Goal: Task Accomplishment & Management: Use online tool/utility

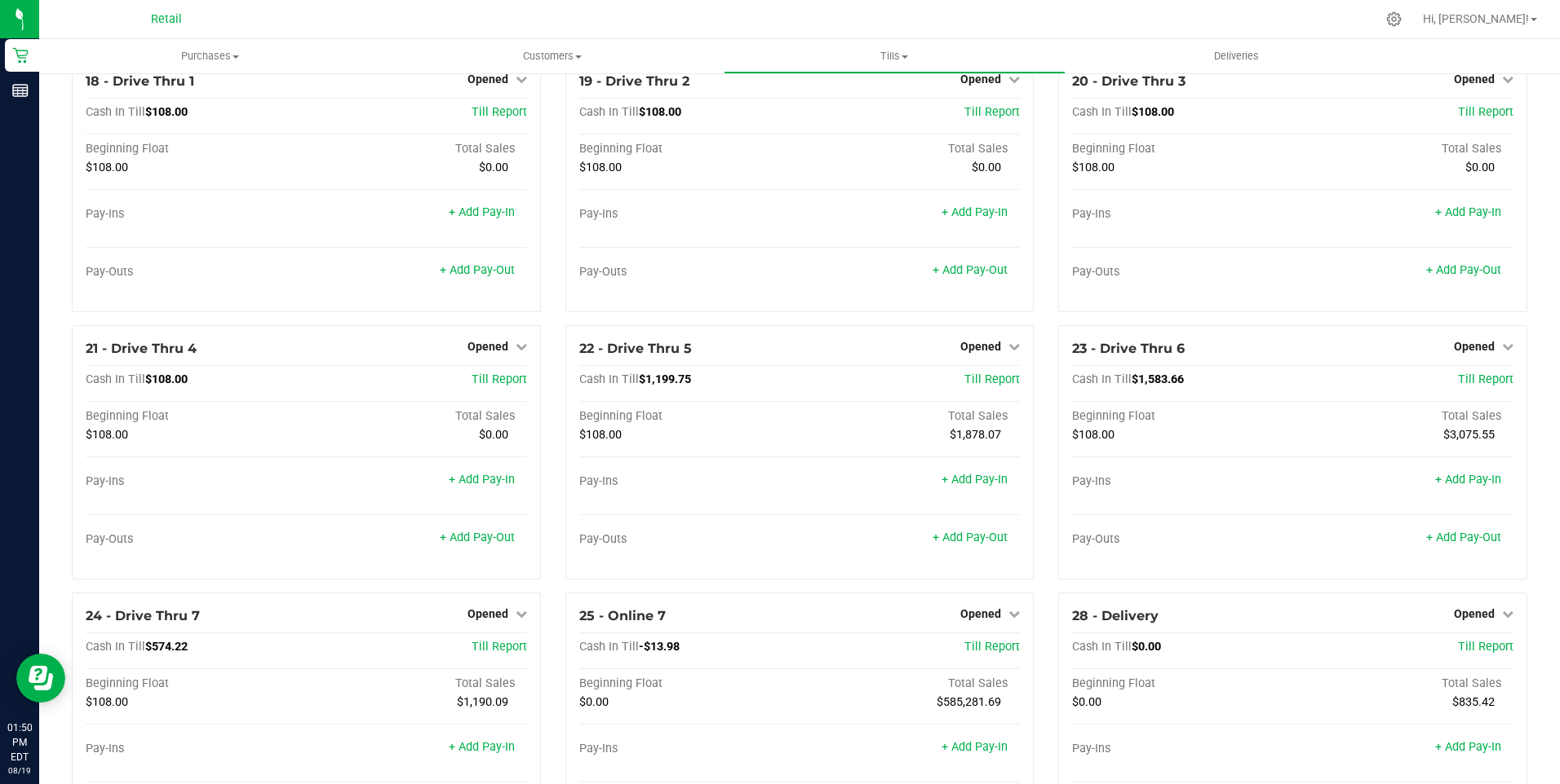
scroll to position [1512, 0]
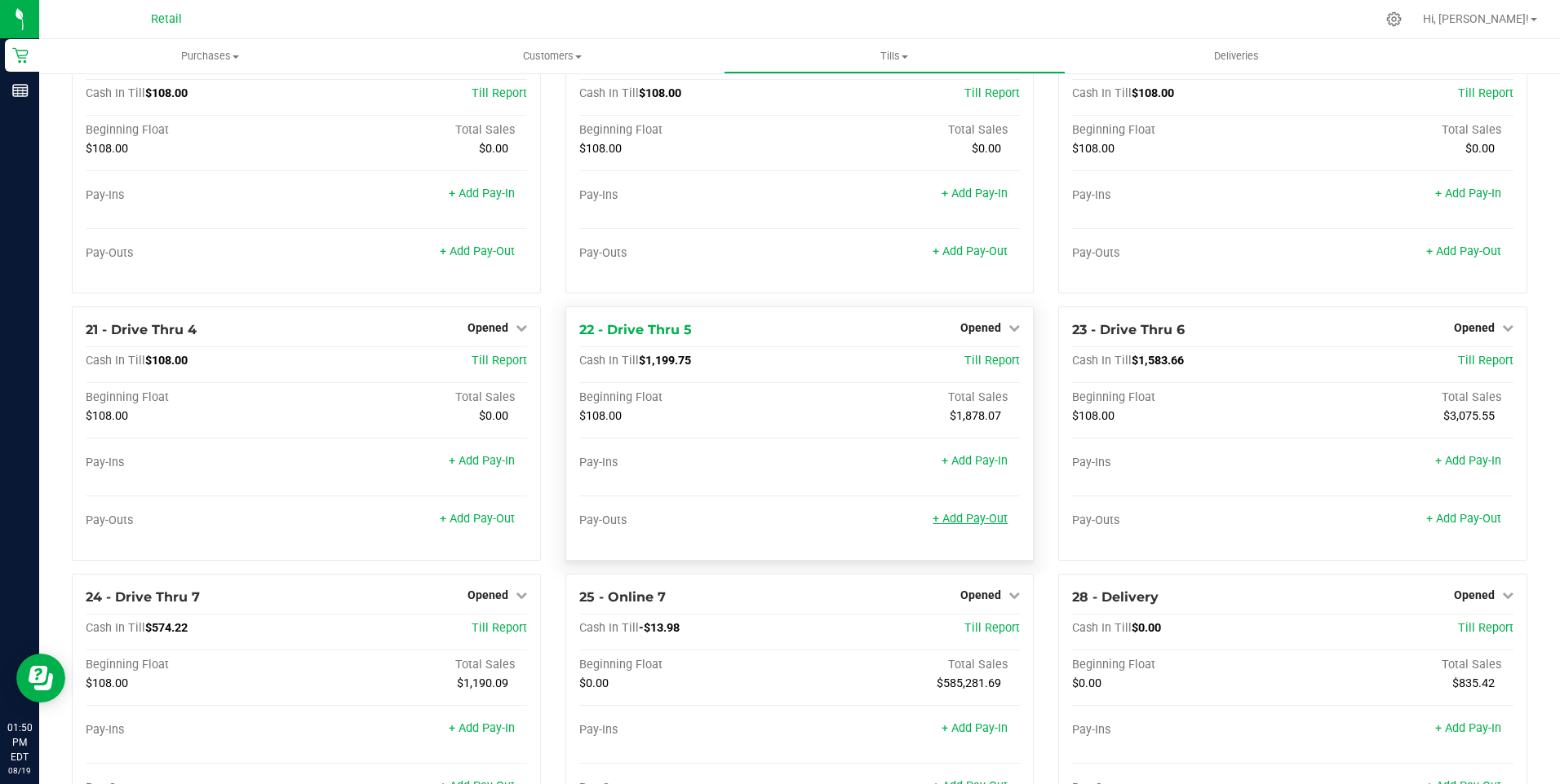
click at [958, 526] on link "+ Add Pay-Out" at bounding box center [970, 518] width 75 height 13
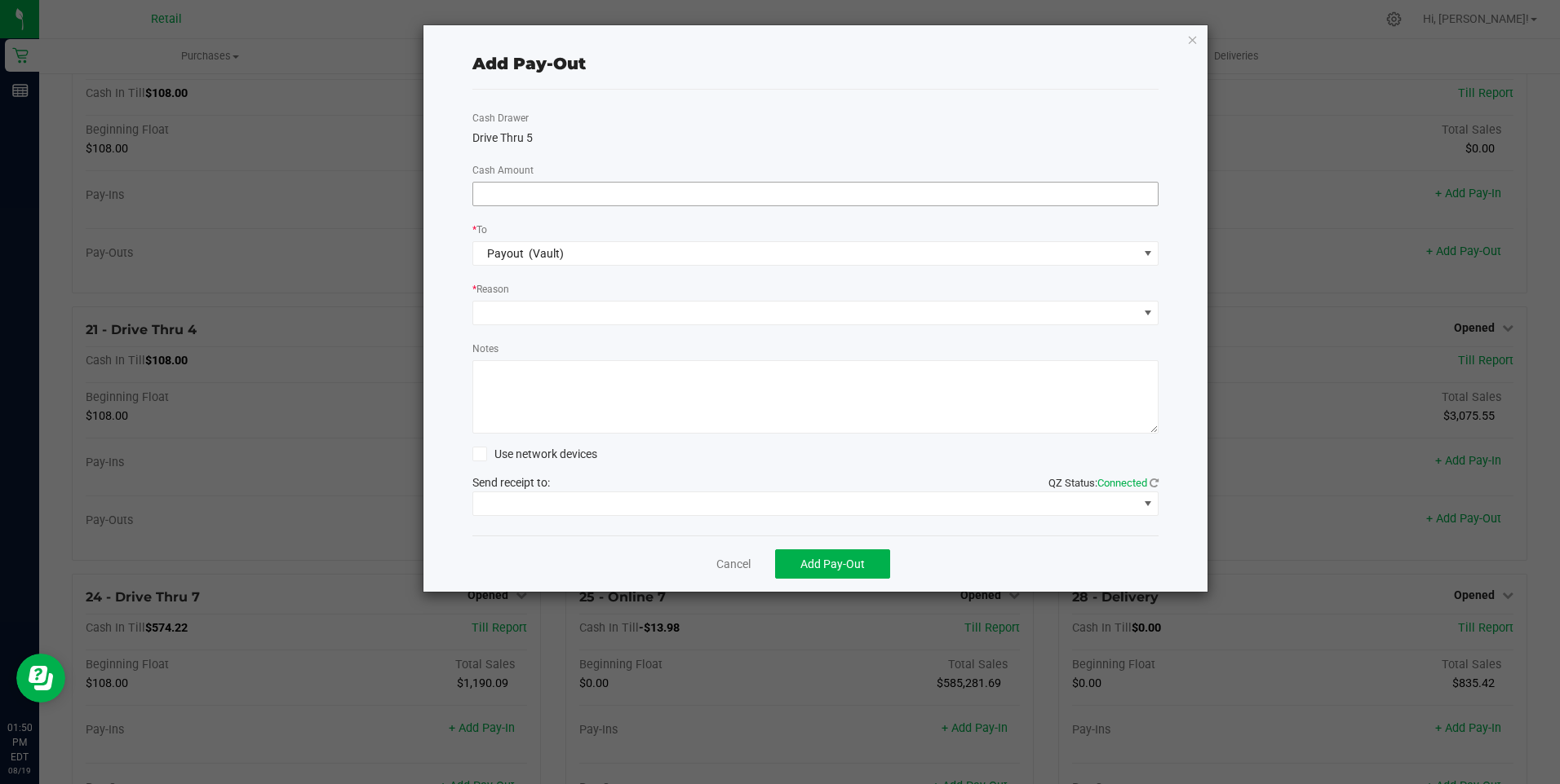
click at [544, 194] on input at bounding box center [815, 194] width 685 height 23
type input "$950.00"
click at [561, 318] on span at bounding box center [805, 313] width 664 height 23
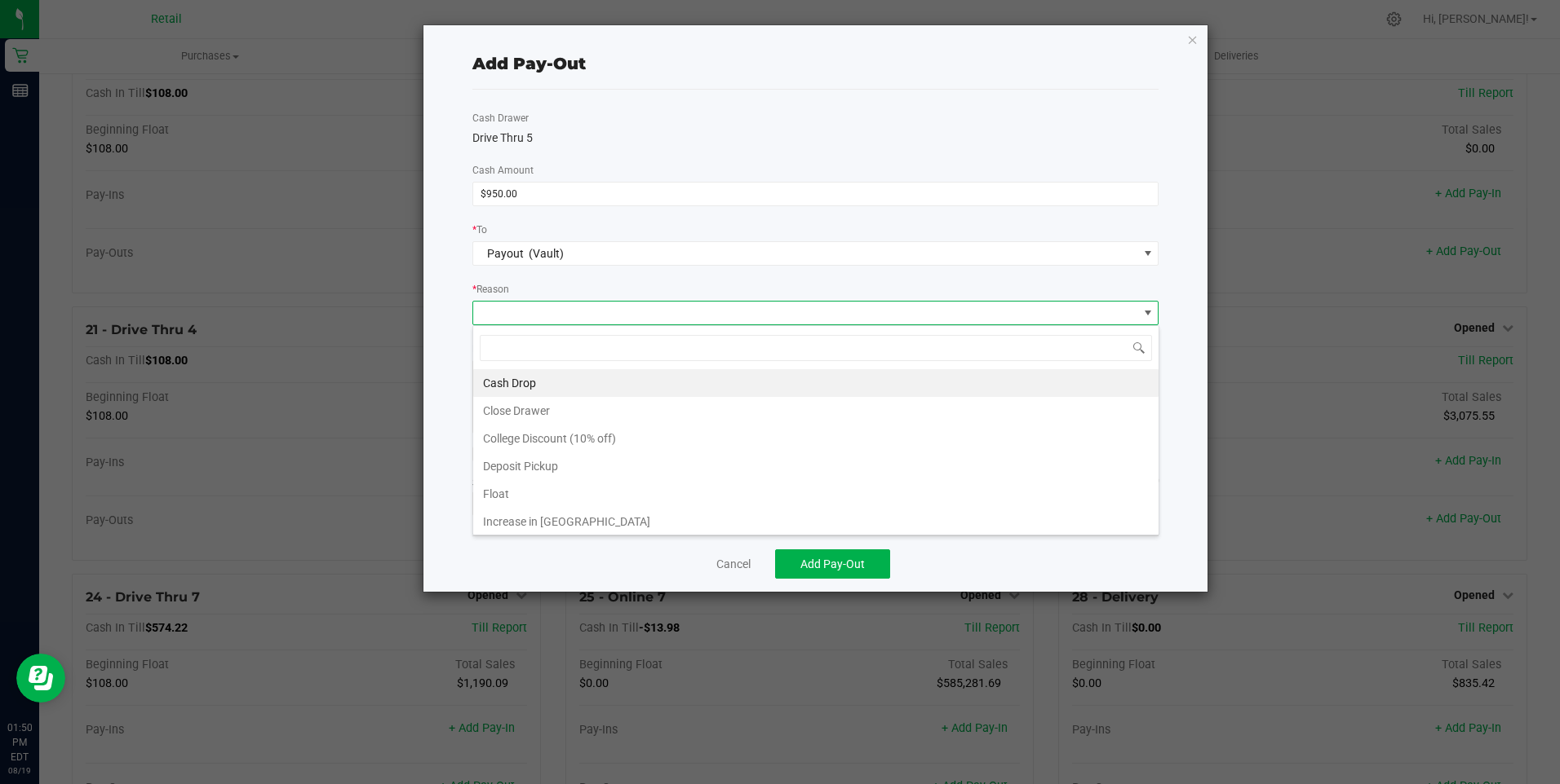
scroll to position [24, 686]
click at [522, 383] on li "Cash Drop" at bounding box center [815, 383] width 685 height 28
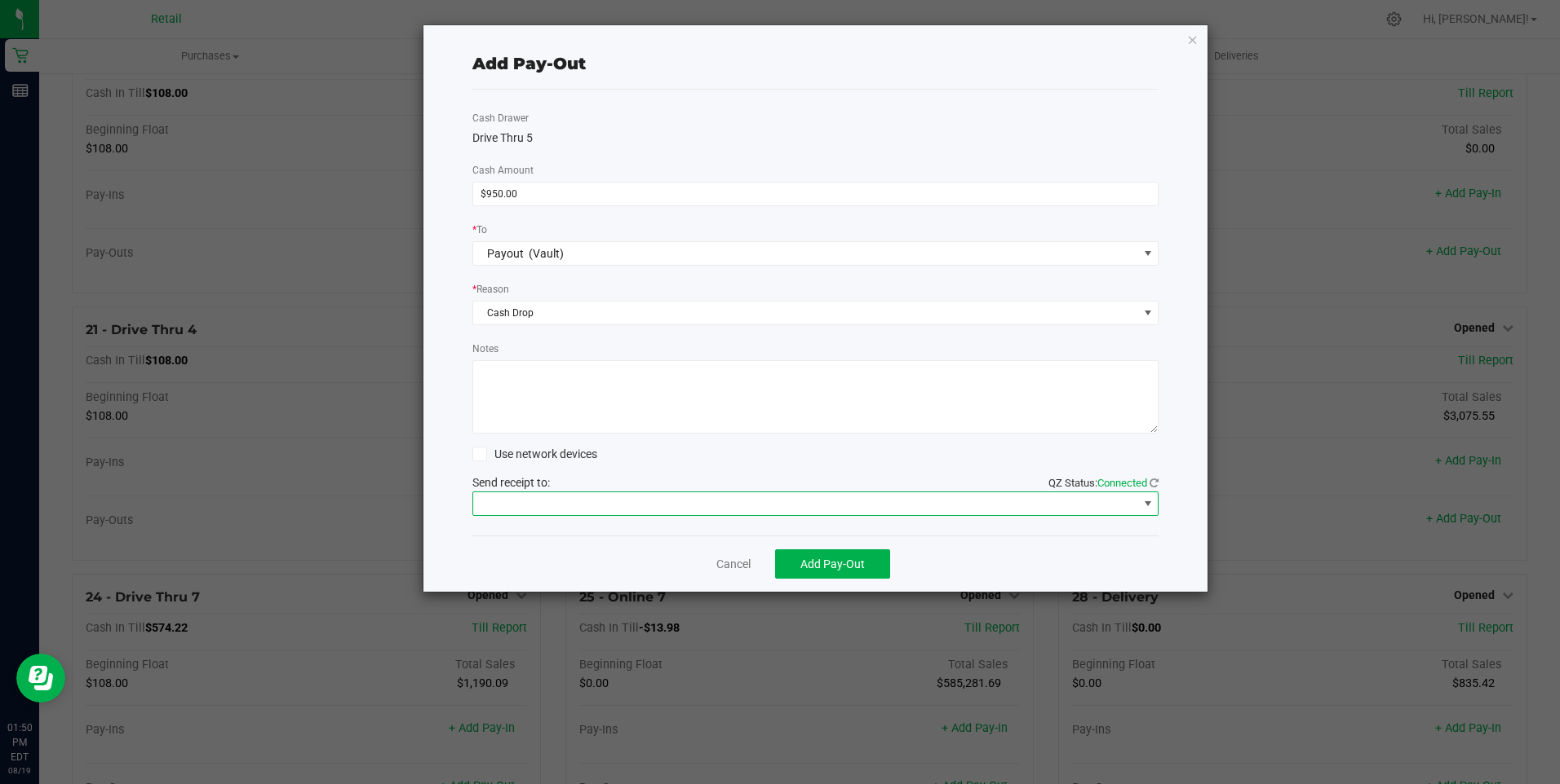
click at [554, 508] on span at bounding box center [805, 504] width 664 height 23
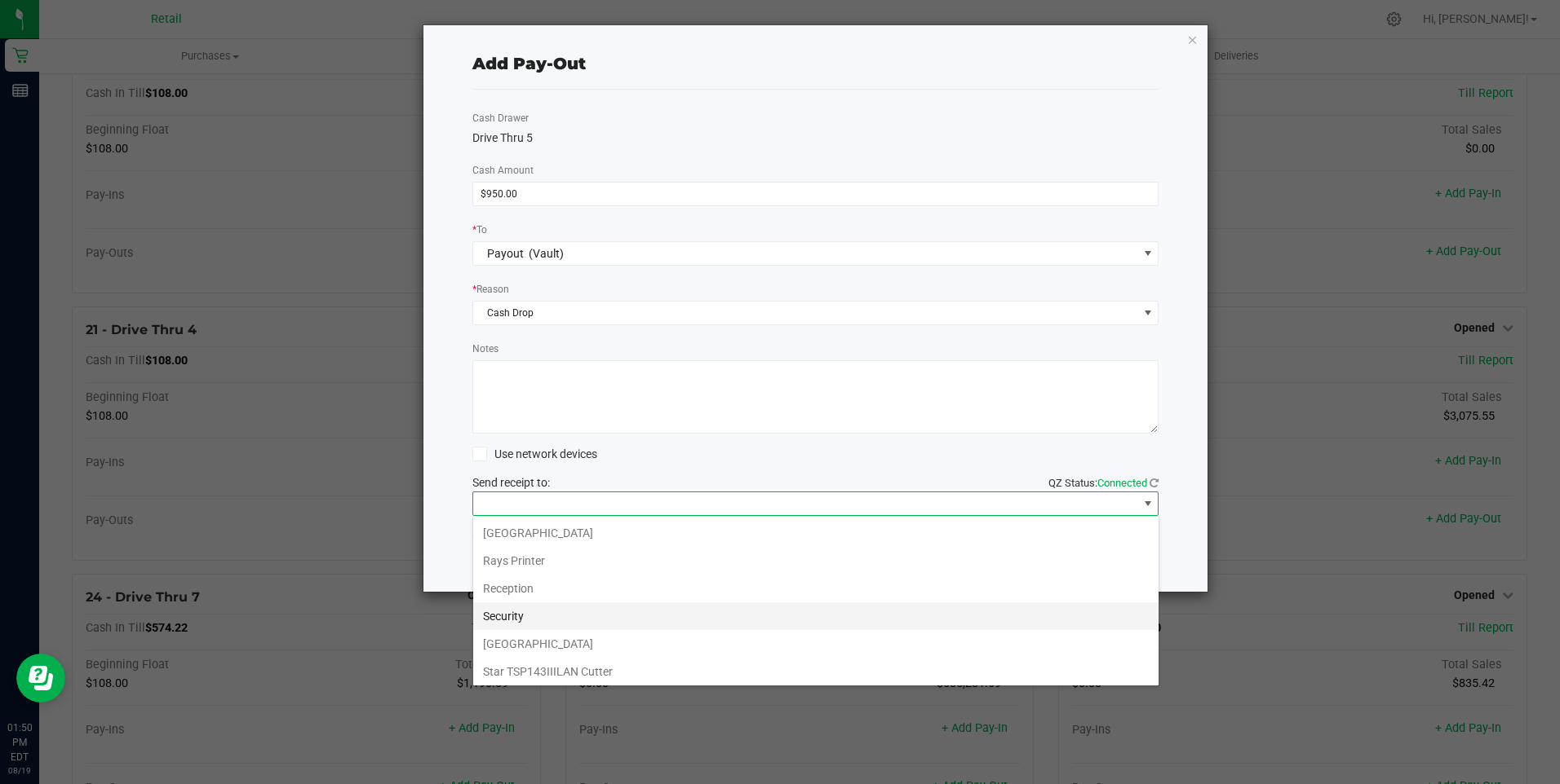
scroll to position [252, 0]
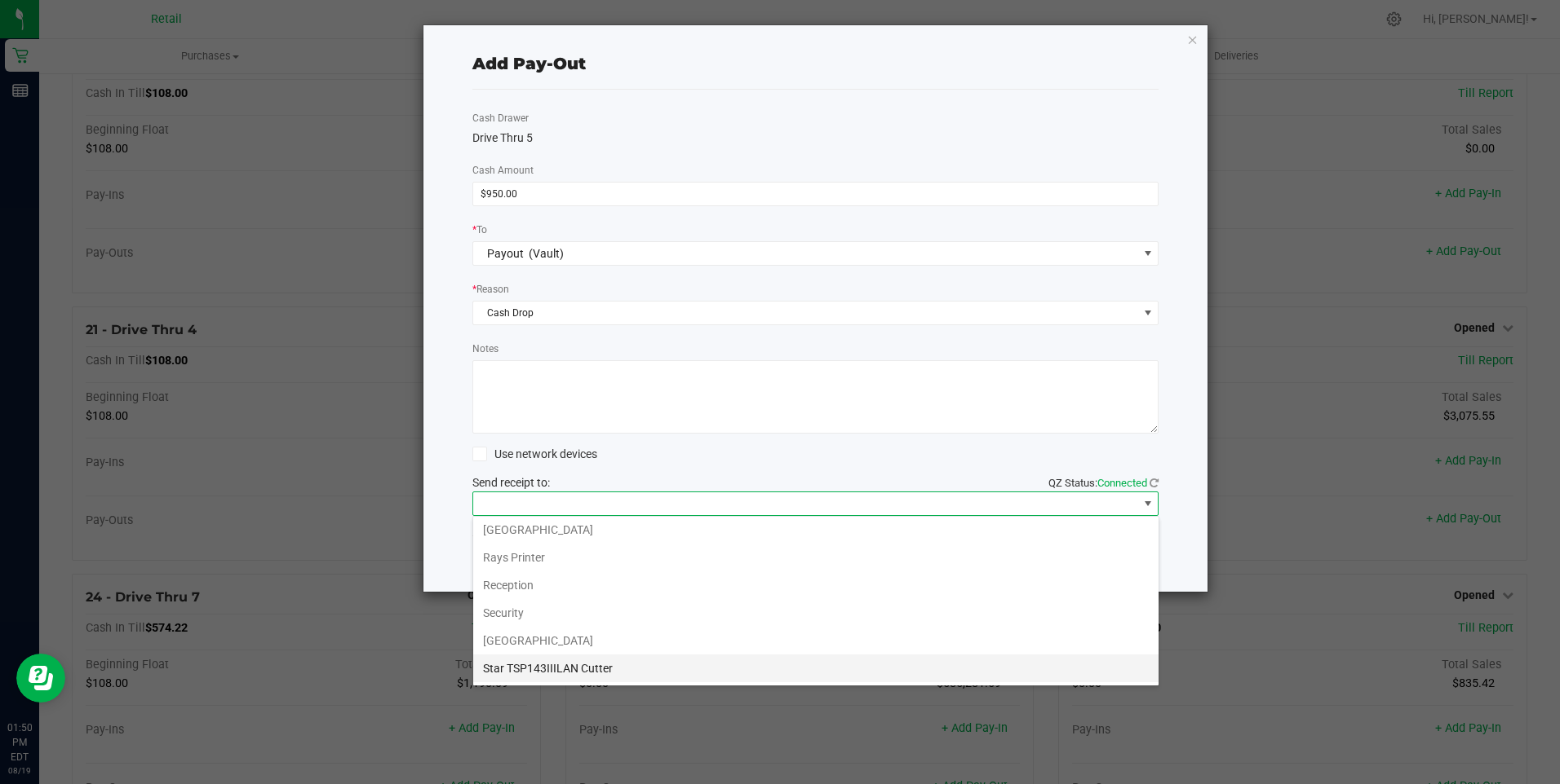
click at [588, 664] on Cutter "Star TSP143IIILAN Cutter" at bounding box center [815, 669] width 685 height 28
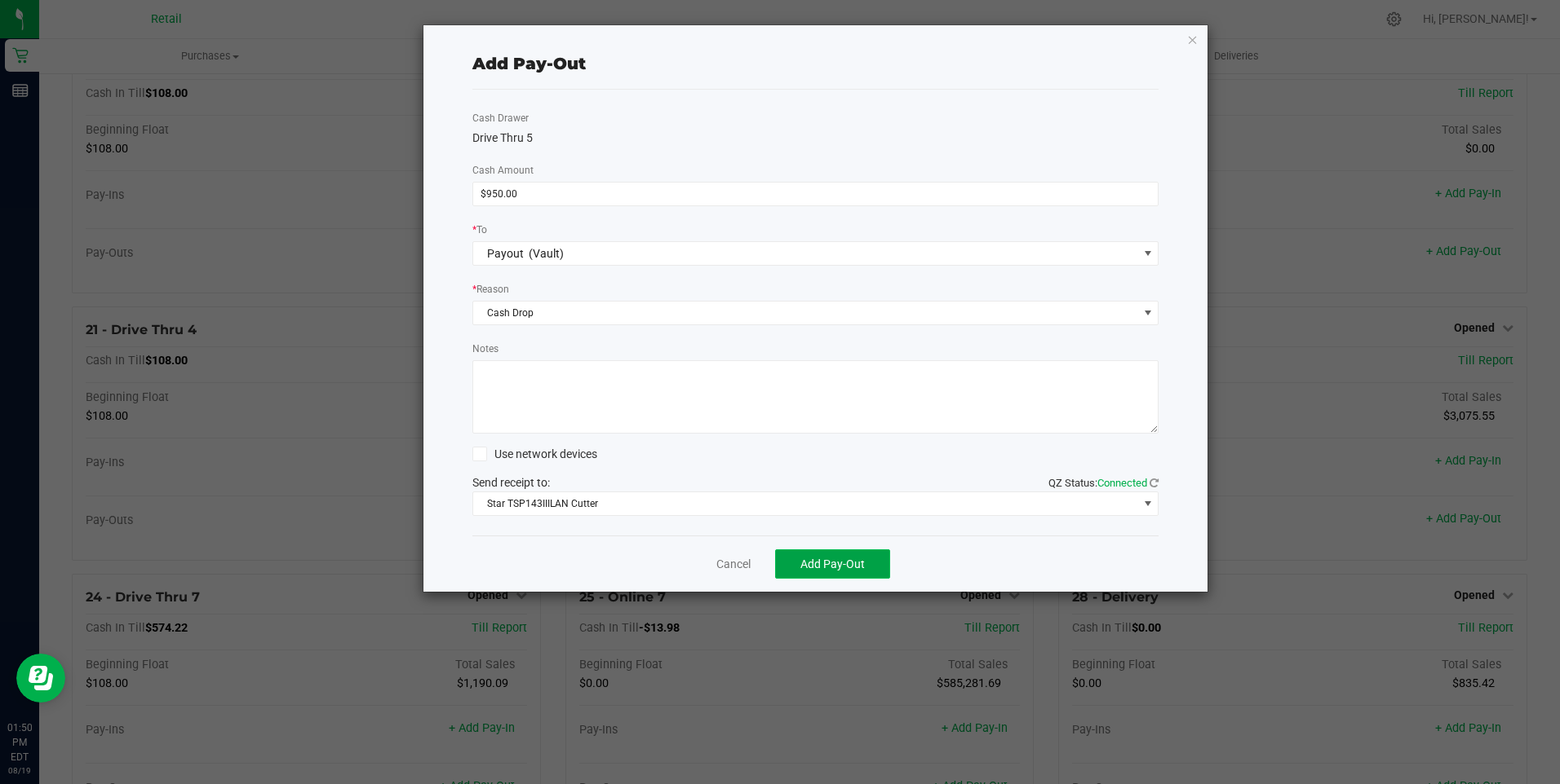
click at [814, 571] on span "Add Pay-Out" at bounding box center [833, 564] width 64 height 13
click at [730, 568] on link "Dismiss" at bounding box center [728, 564] width 39 height 17
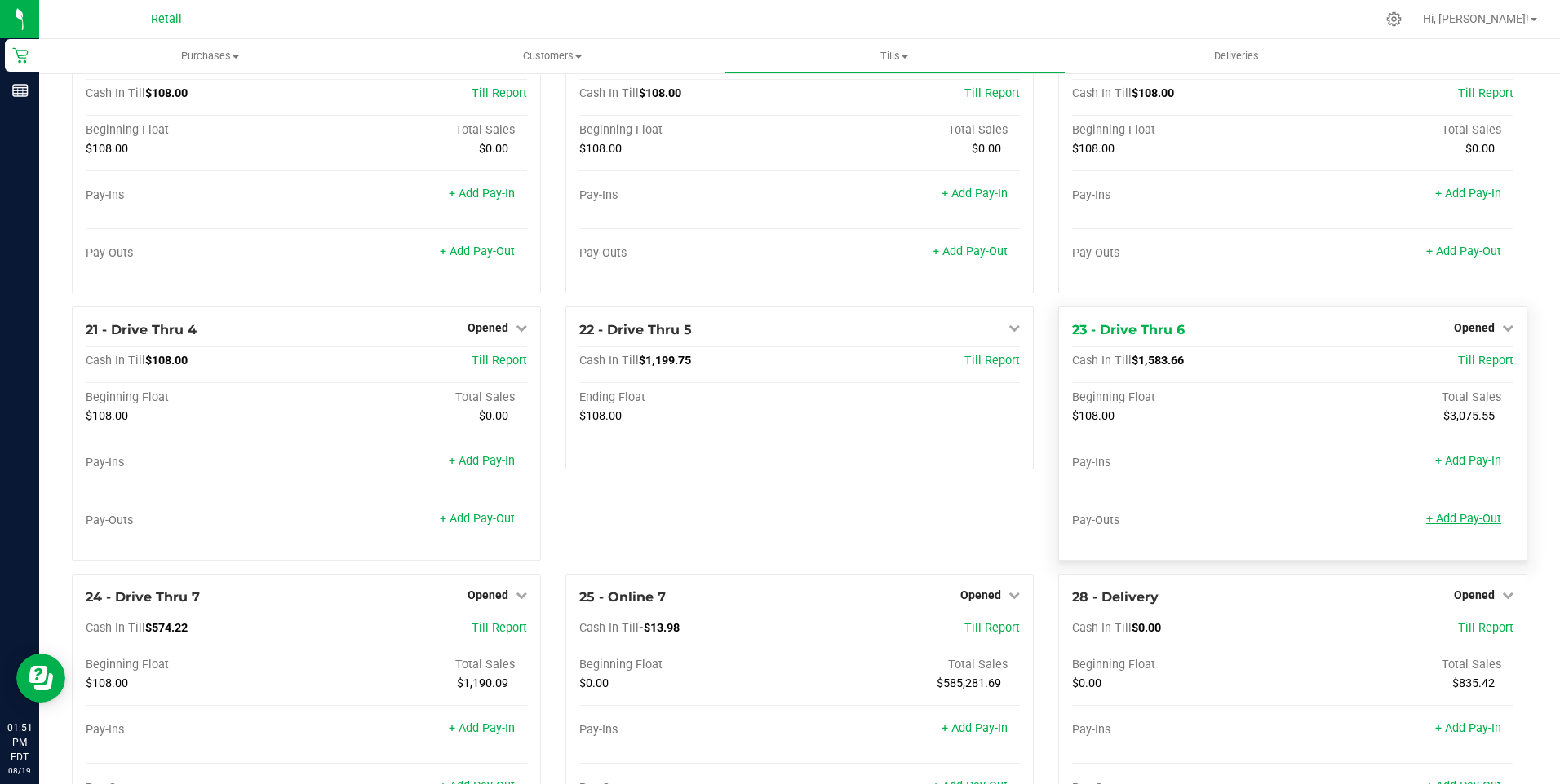
click at [1455, 526] on link "+ Add Pay-Out" at bounding box center [1463, 518] width 75 height 13
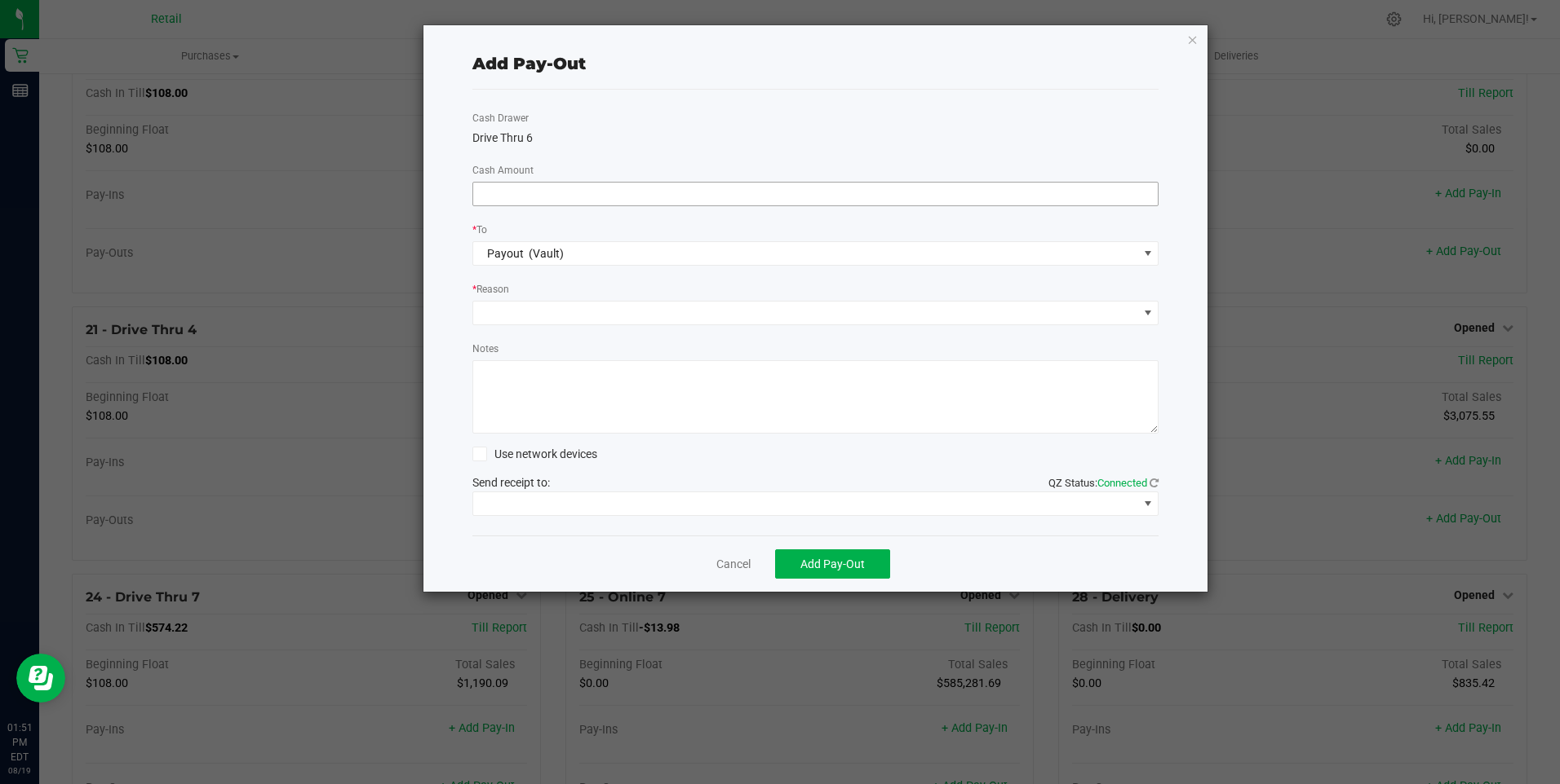
click at [509, 199] on input at bounding box center [815, 194] width 685 height 23
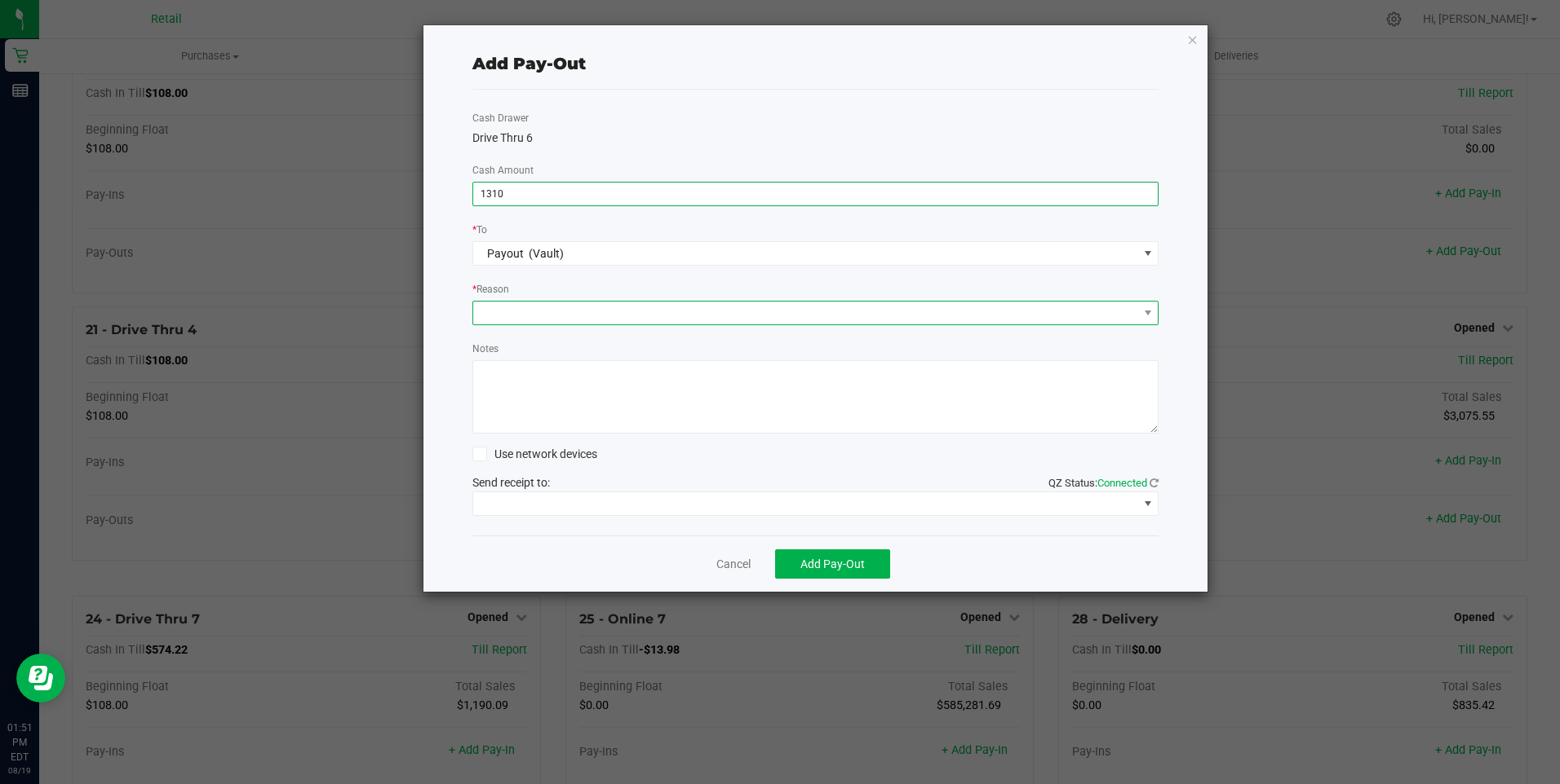
type input "$1,310.00"
click at [525, 309] on span at bounding box center [805, 313] width 664 height 23
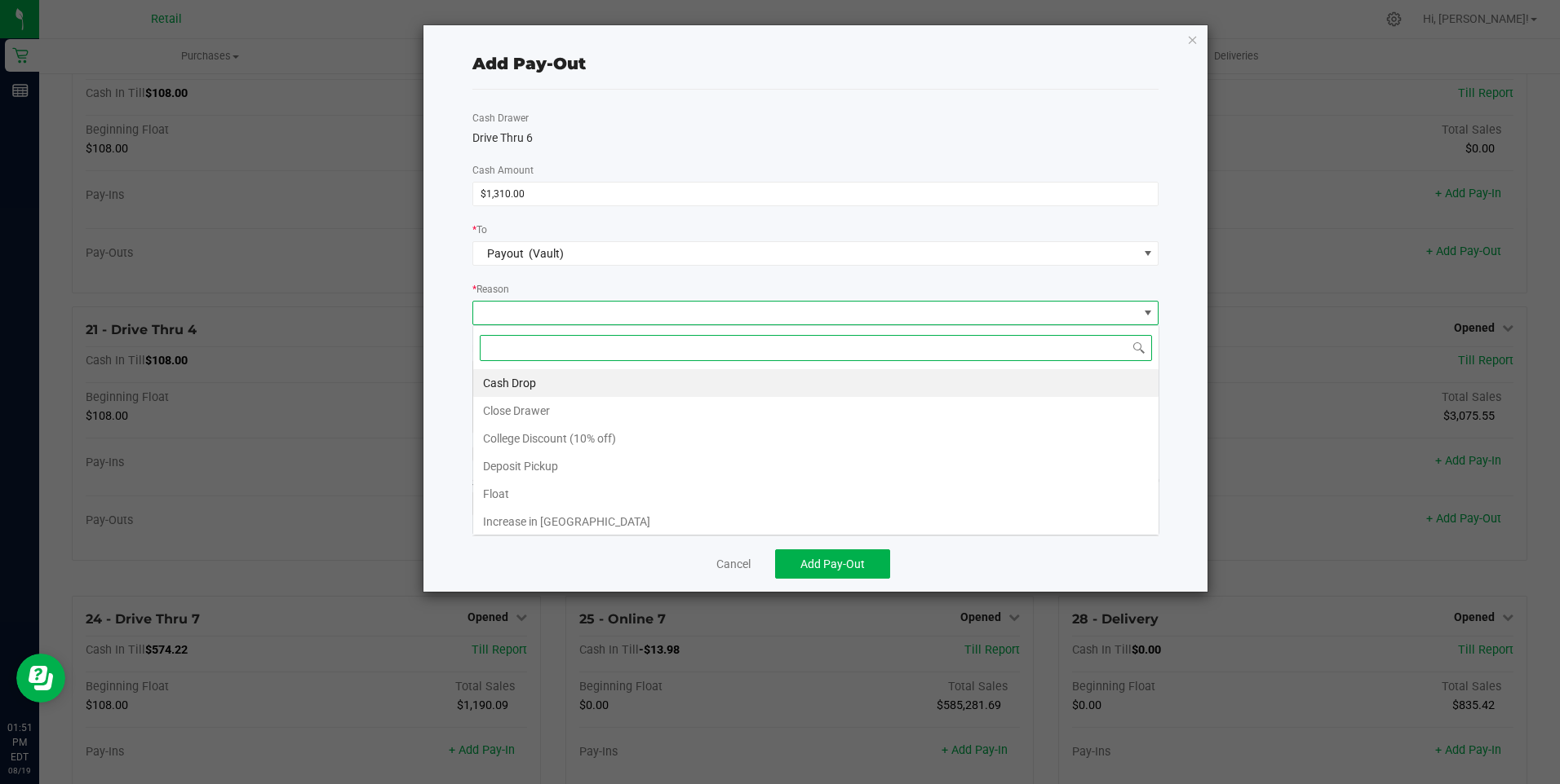
scroll to position [24, 686]
click at [510, 389] on li "Cash Drop" at bounding box center [815, 383] width 685 height 28
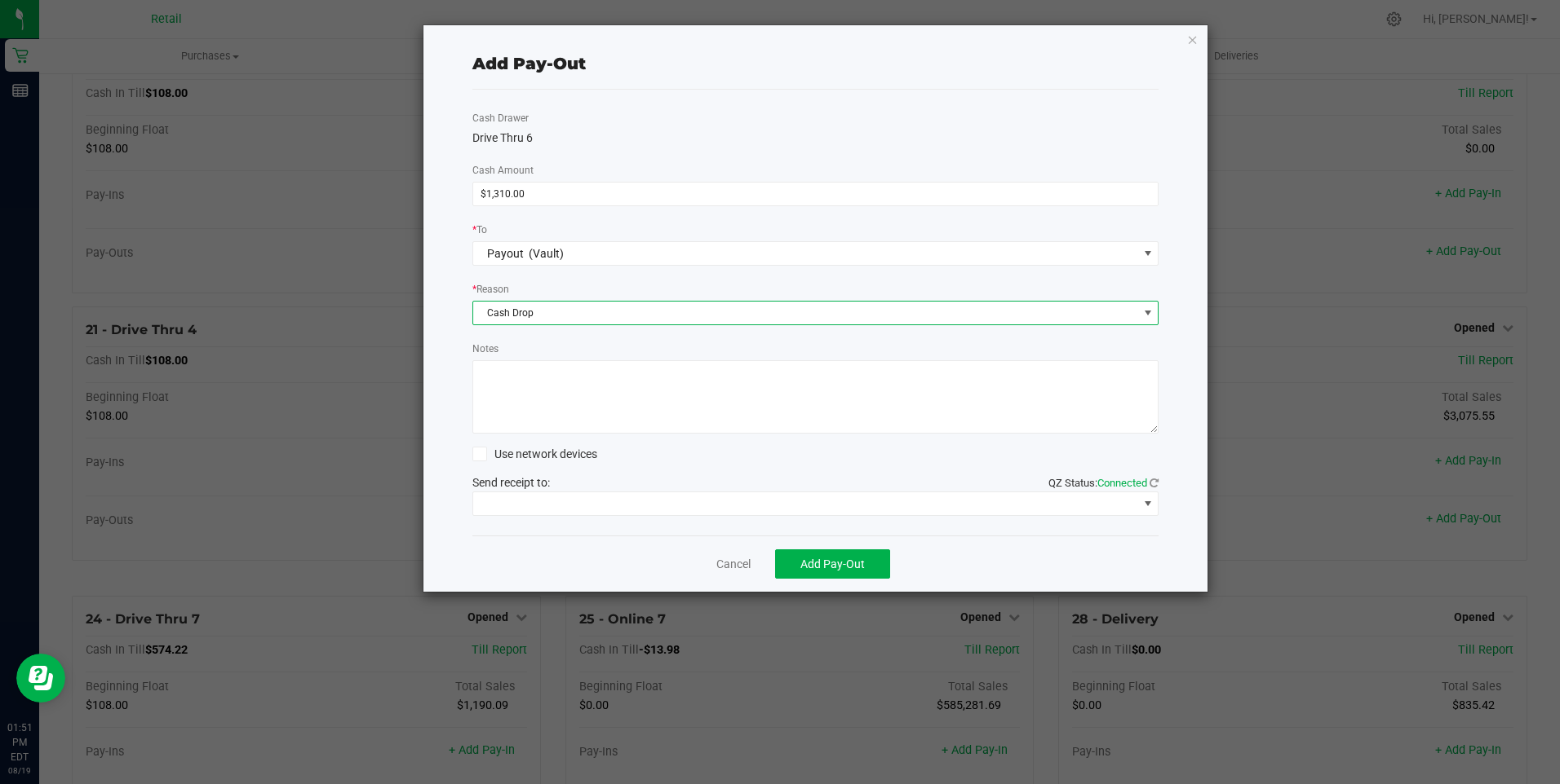
click at [543, 516] on div "Cash Drawer Drive Thru 6 Cash Amount $1,310.00 * To Payout (Vault) * Reason Cas…" at bounding box center [815, 312] width 687 height 446
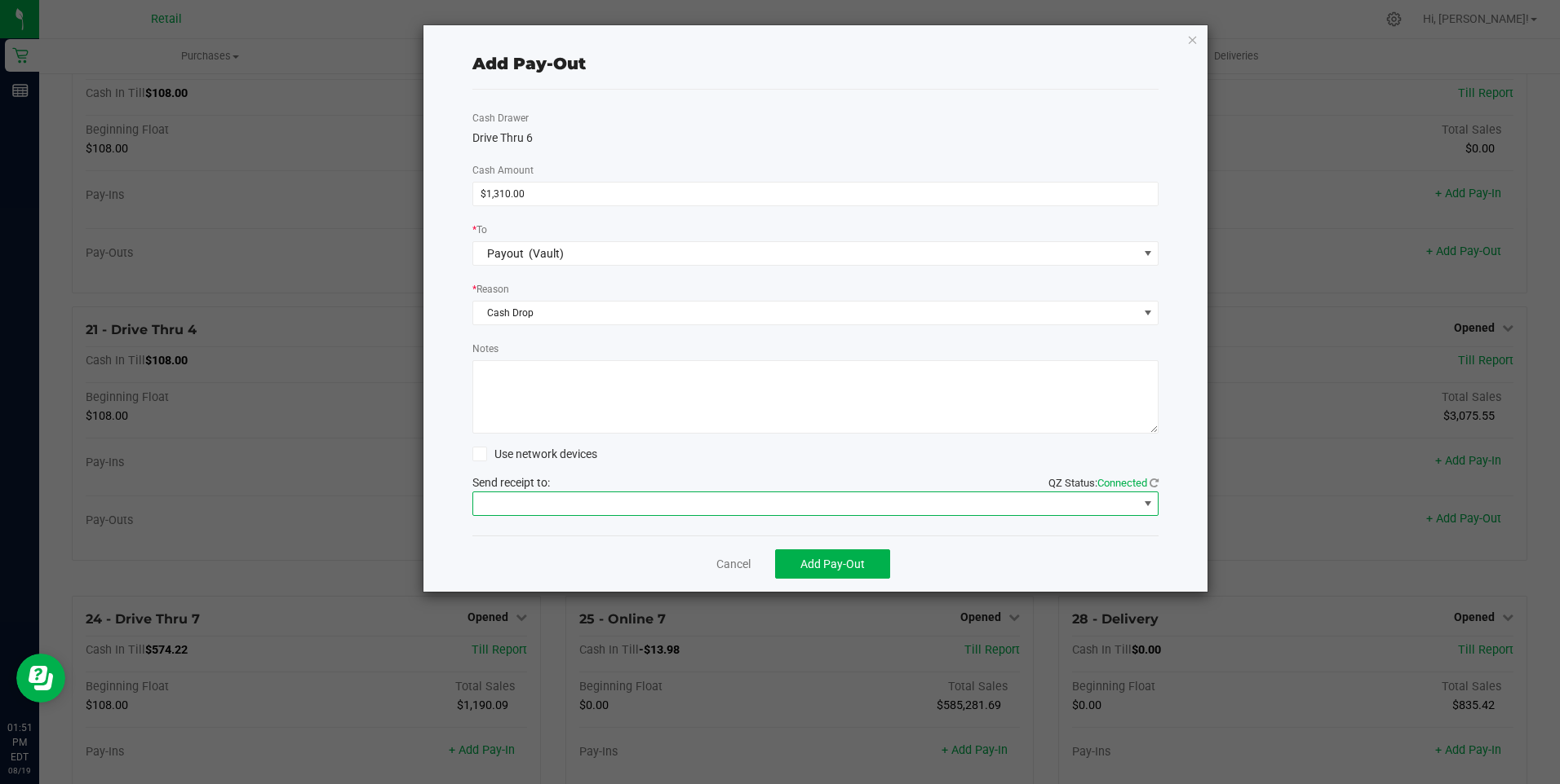
click at [551, 508] on span at bounding box center [805, 504] width 664 height 23
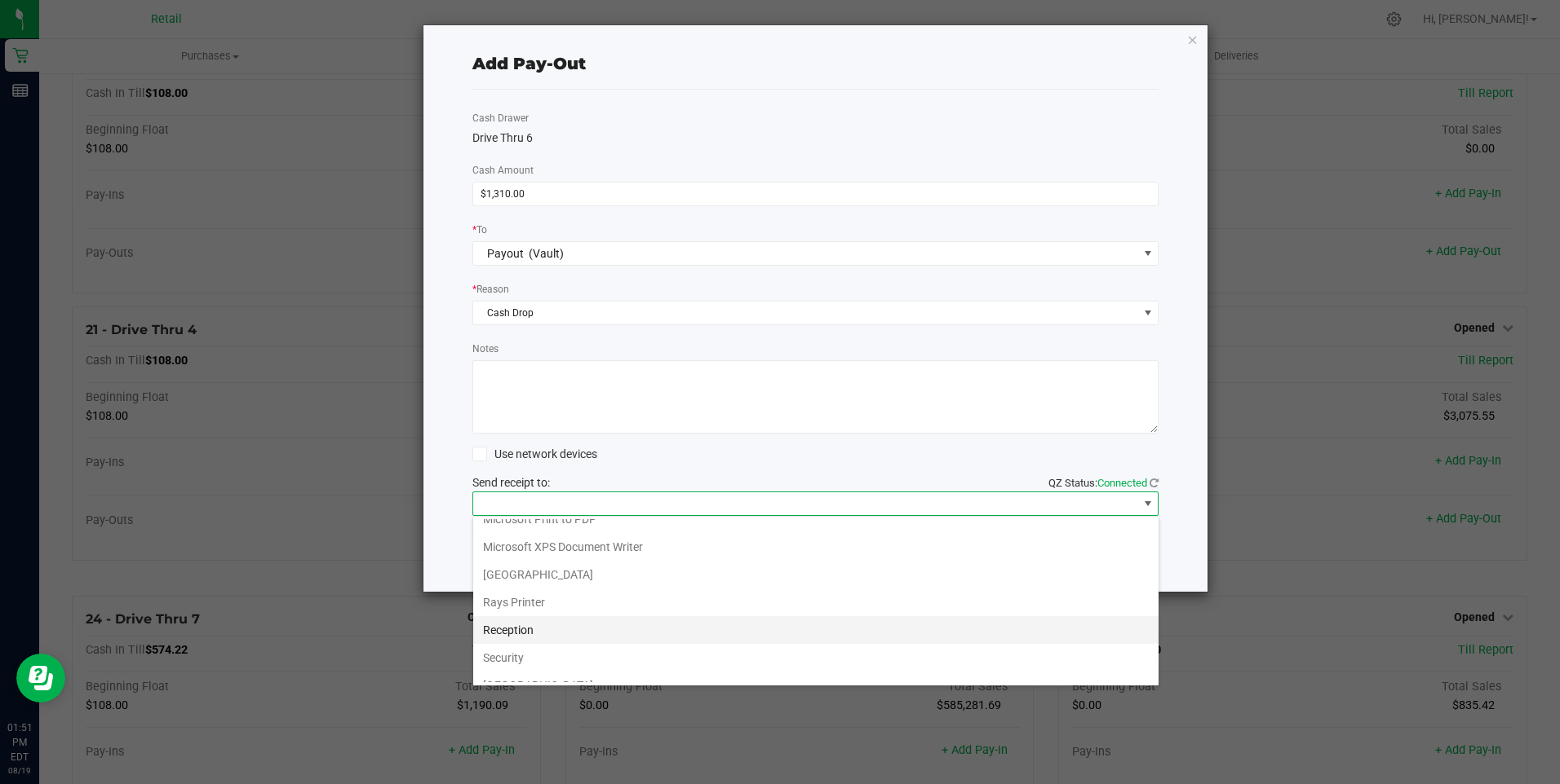
scroll to position [252, 0]
click at [578, 664] on Cutter "Star TSP143IIILAN Cutter" at bounding box center [815, 669] width 685 height 28
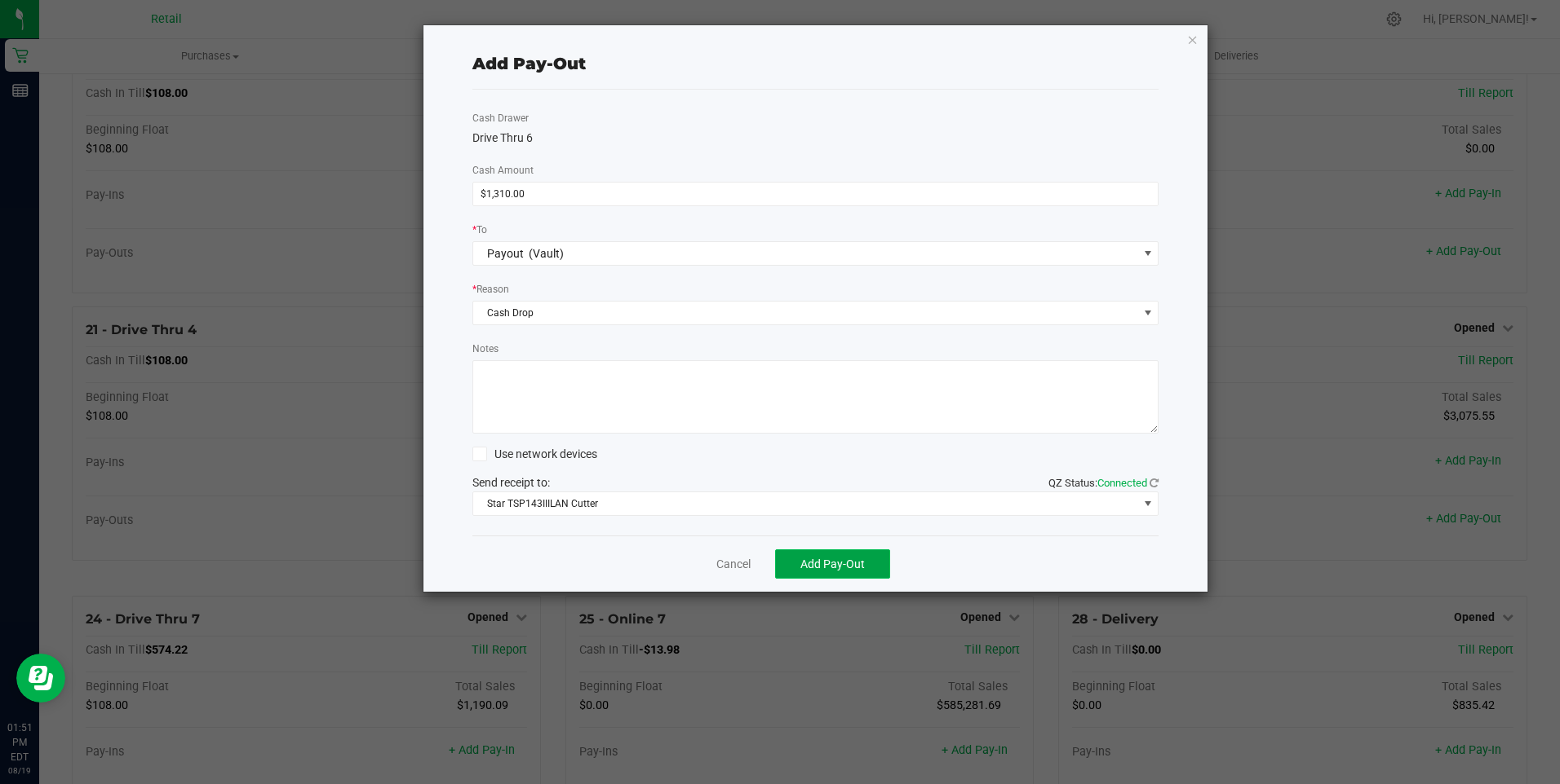
click at [819, 559] on span "Add Pay-Out" at bounding box center [833, 564] width 64 height 13
click at [720, 563] on link "Dismiss" at bounding box center [728, 564] width 39 height 17
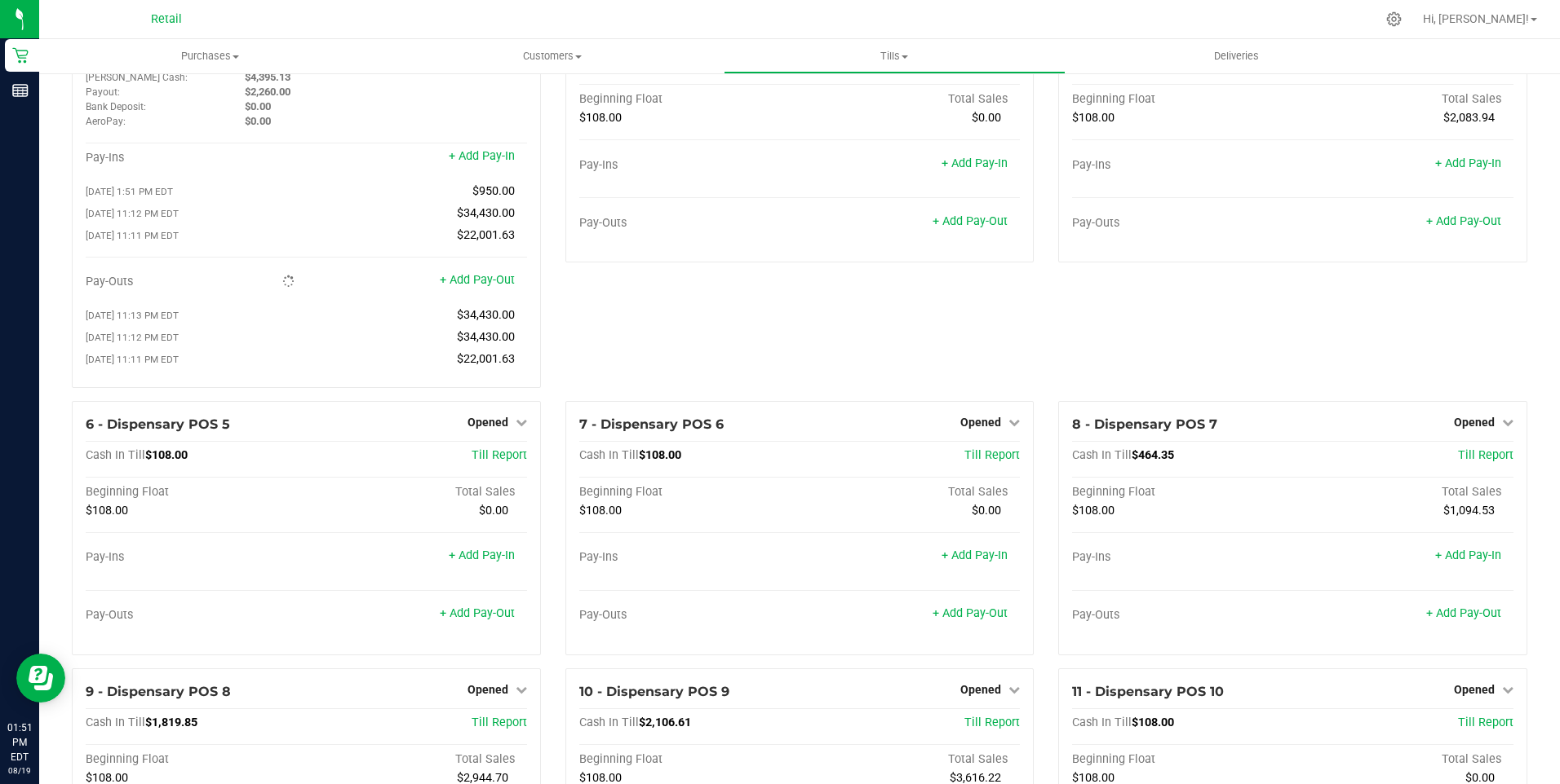
scroll to position [0, 0]
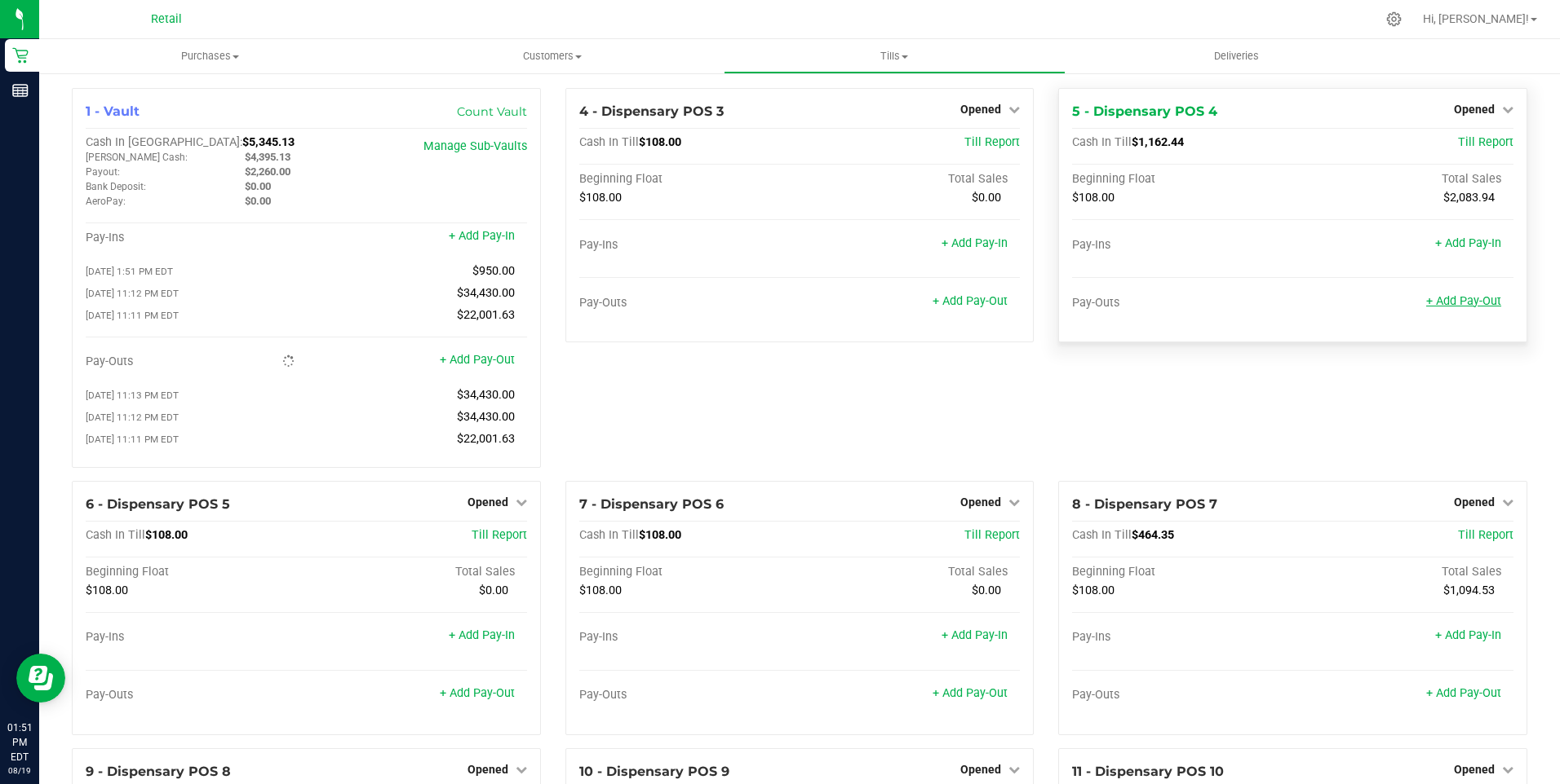
click at [1444, 303] on link "+ Add Pay-Out" at bounding box center [1463, 301] width 75 height 13
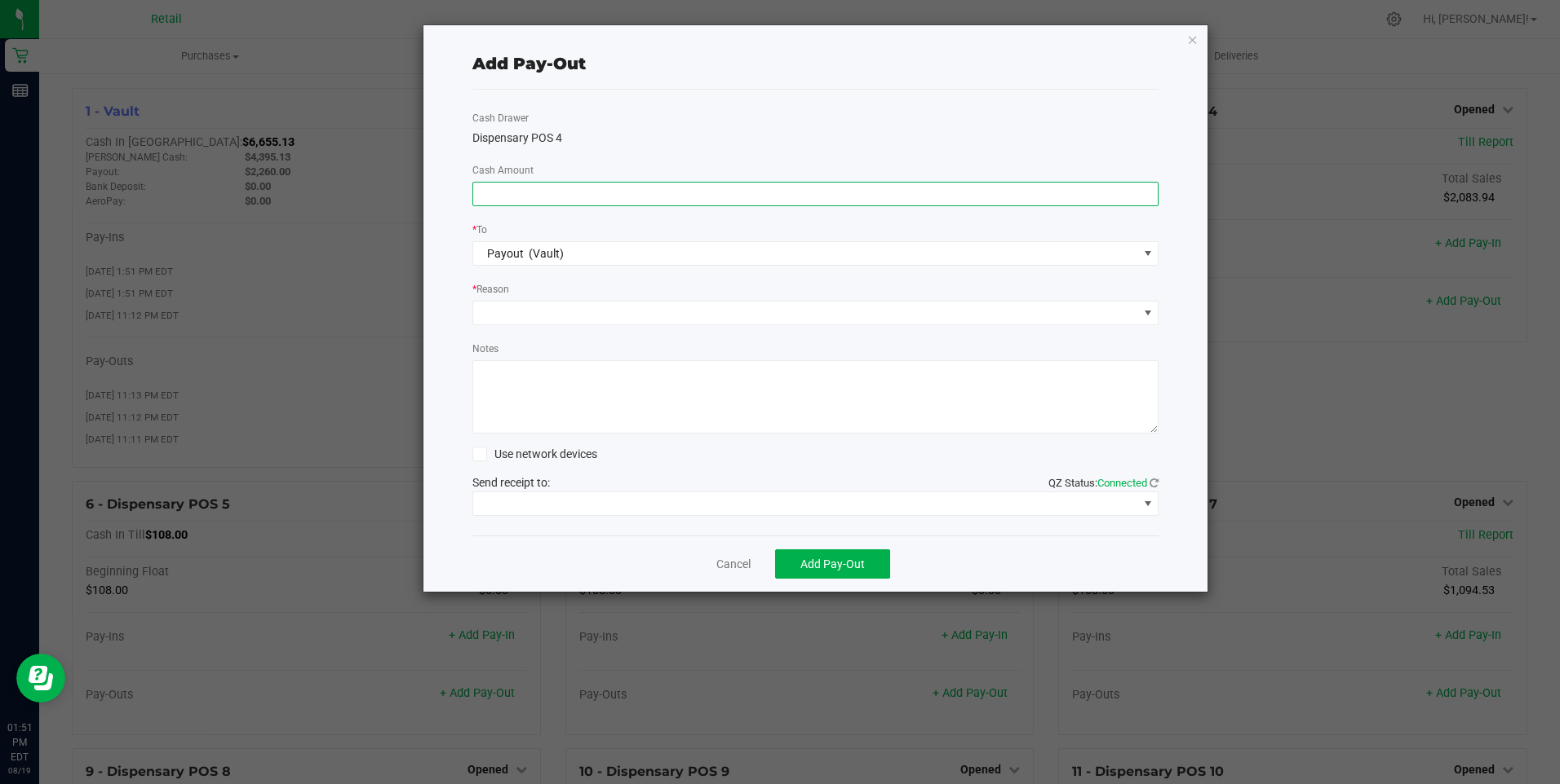
click at [545, 196] on input at bounding box center [815, 194] width 685 height 23
type input "$901.00"
click at [562, 313] on span at bounding box center [805, 313] width 664 height 23
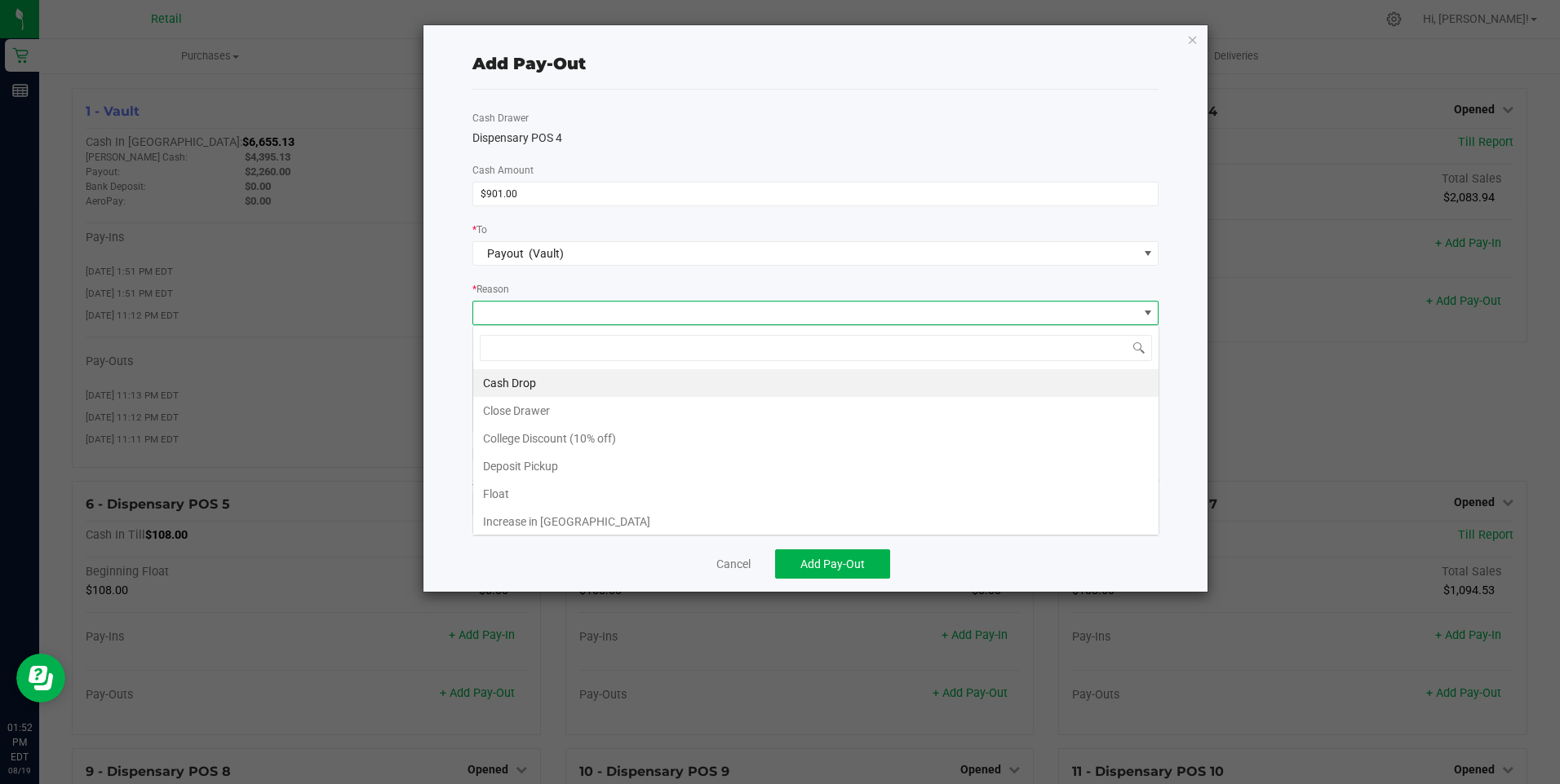
scroll to position [24, 686]
click at [525, 380] on li "Cash Drop" at bounding box center [815, 383] width 685 height 28
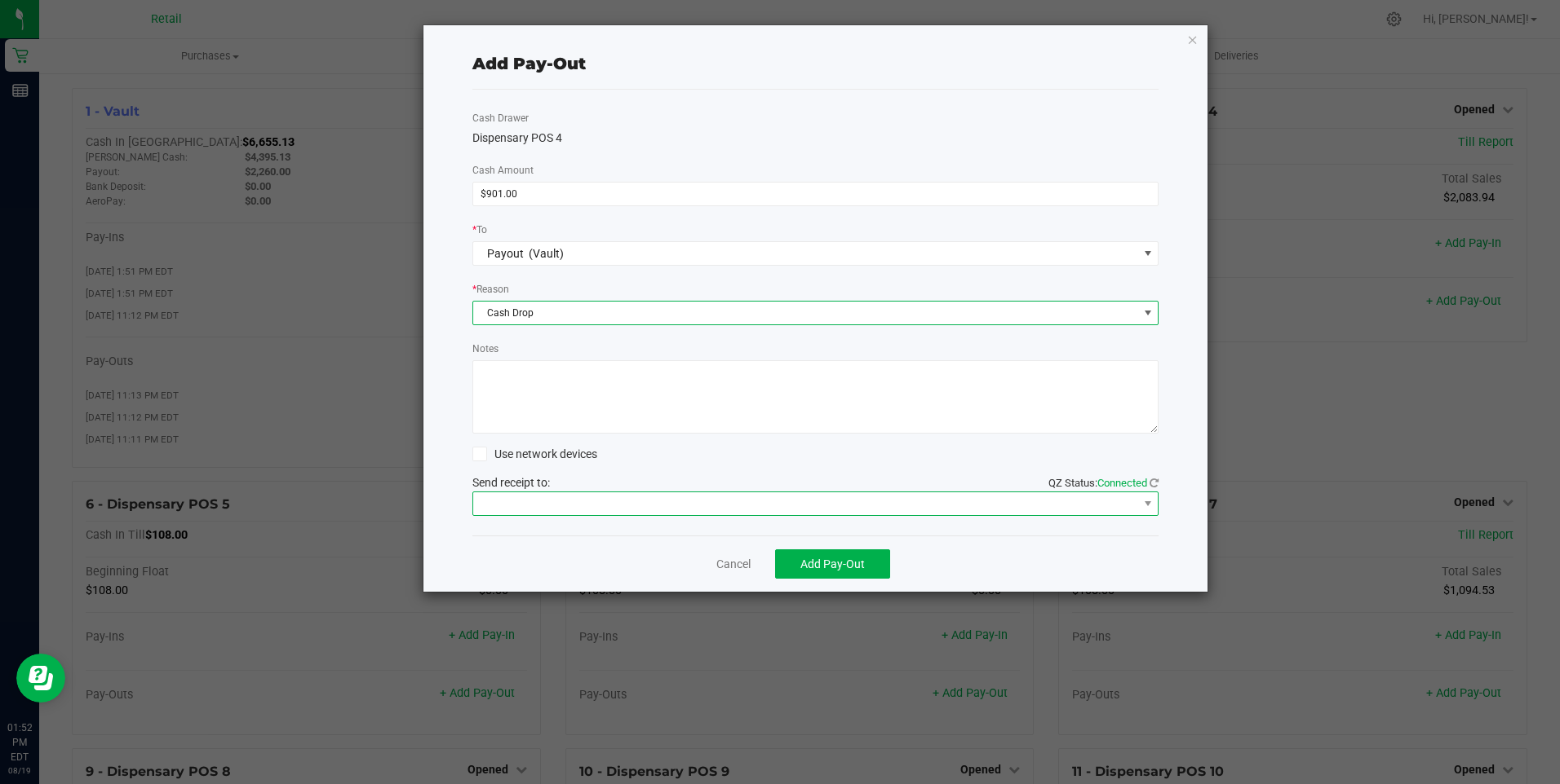
click at [564, 510] on span at bounding box center [805, 504] width 664 height 23
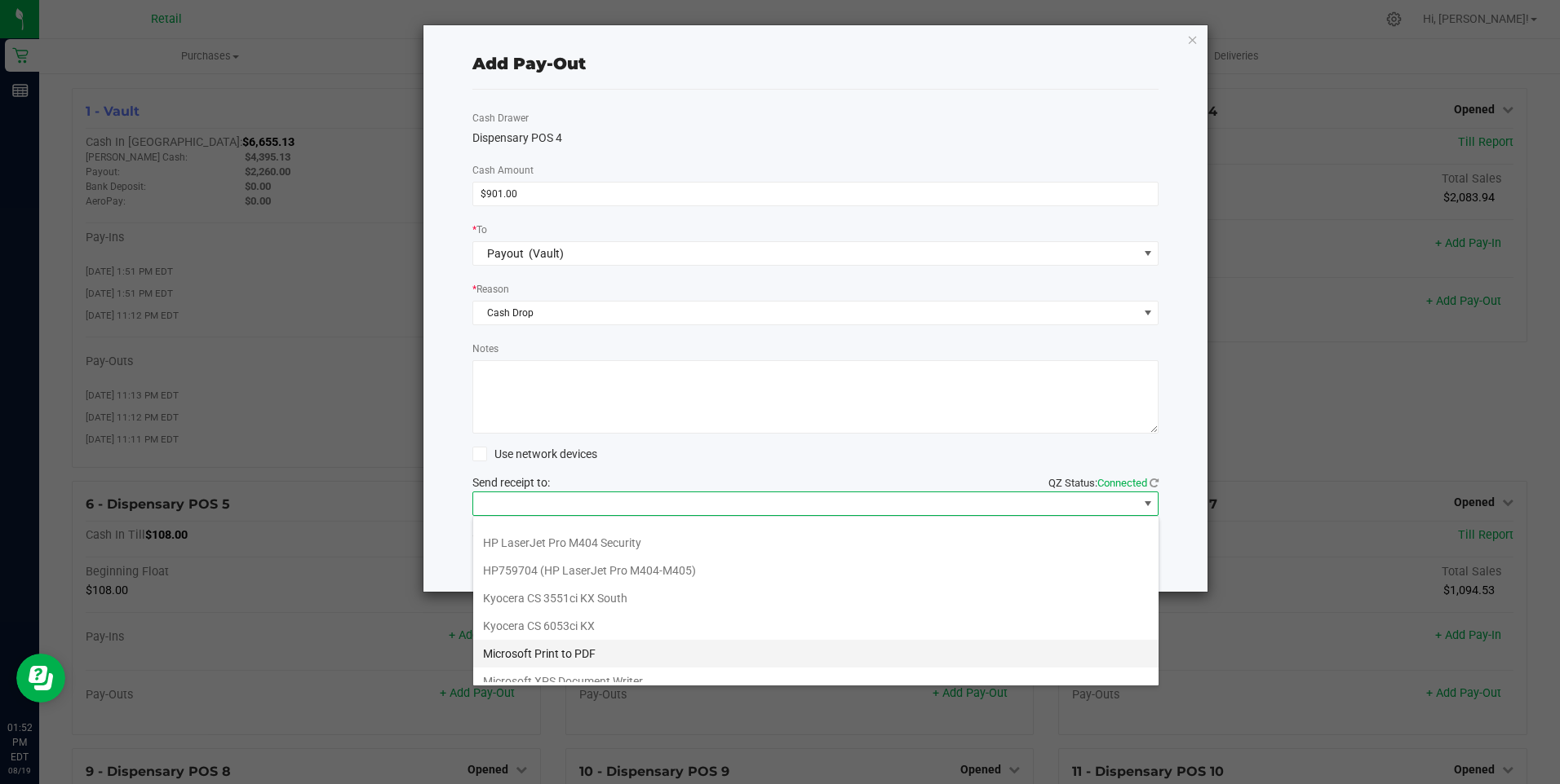
scroll to position [252, 0]
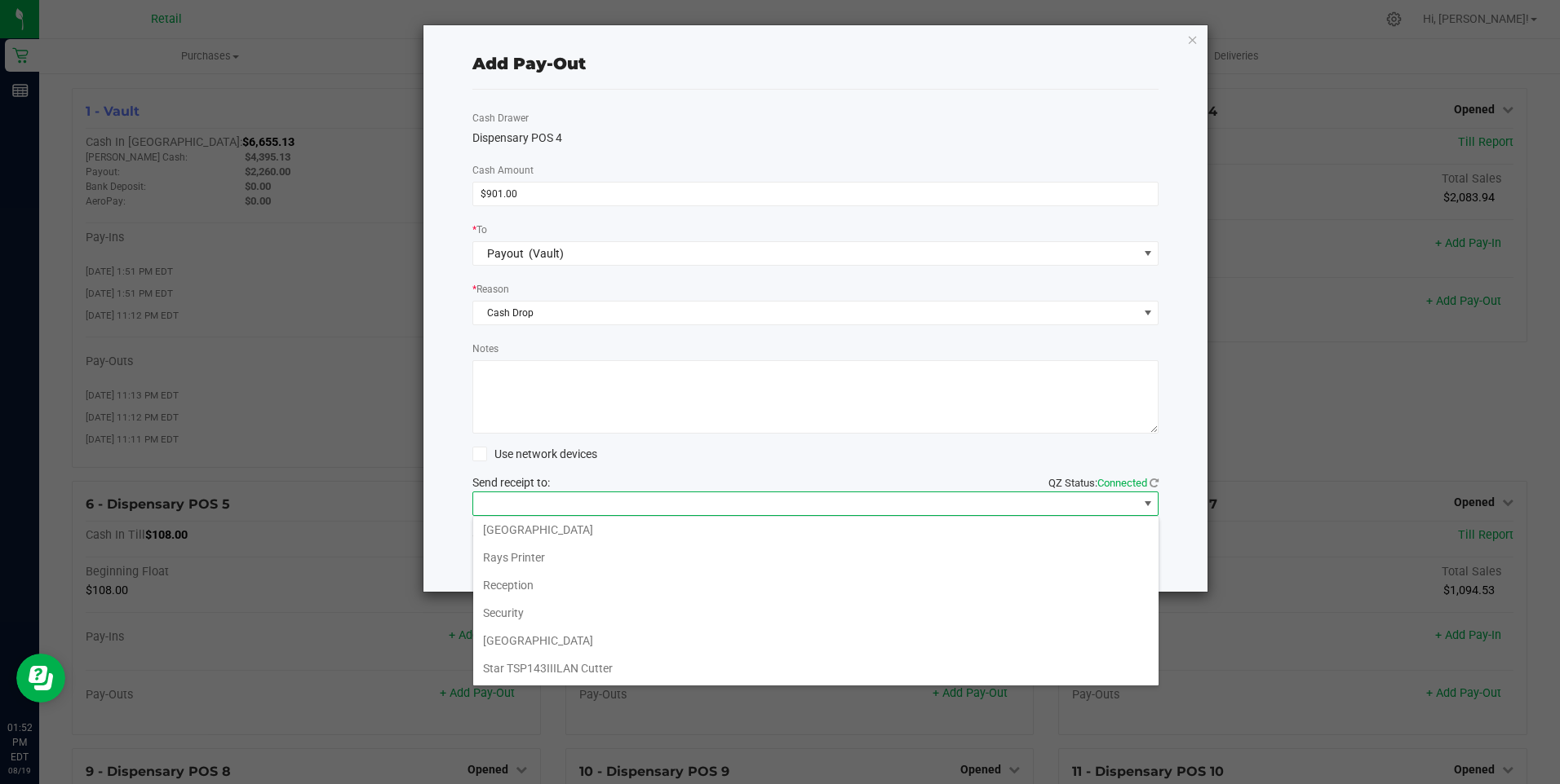
click at [589, 668] on Cutter "Star TSP143IIILAN Cutter" at bounding box center [815, 669] width 685 height 28
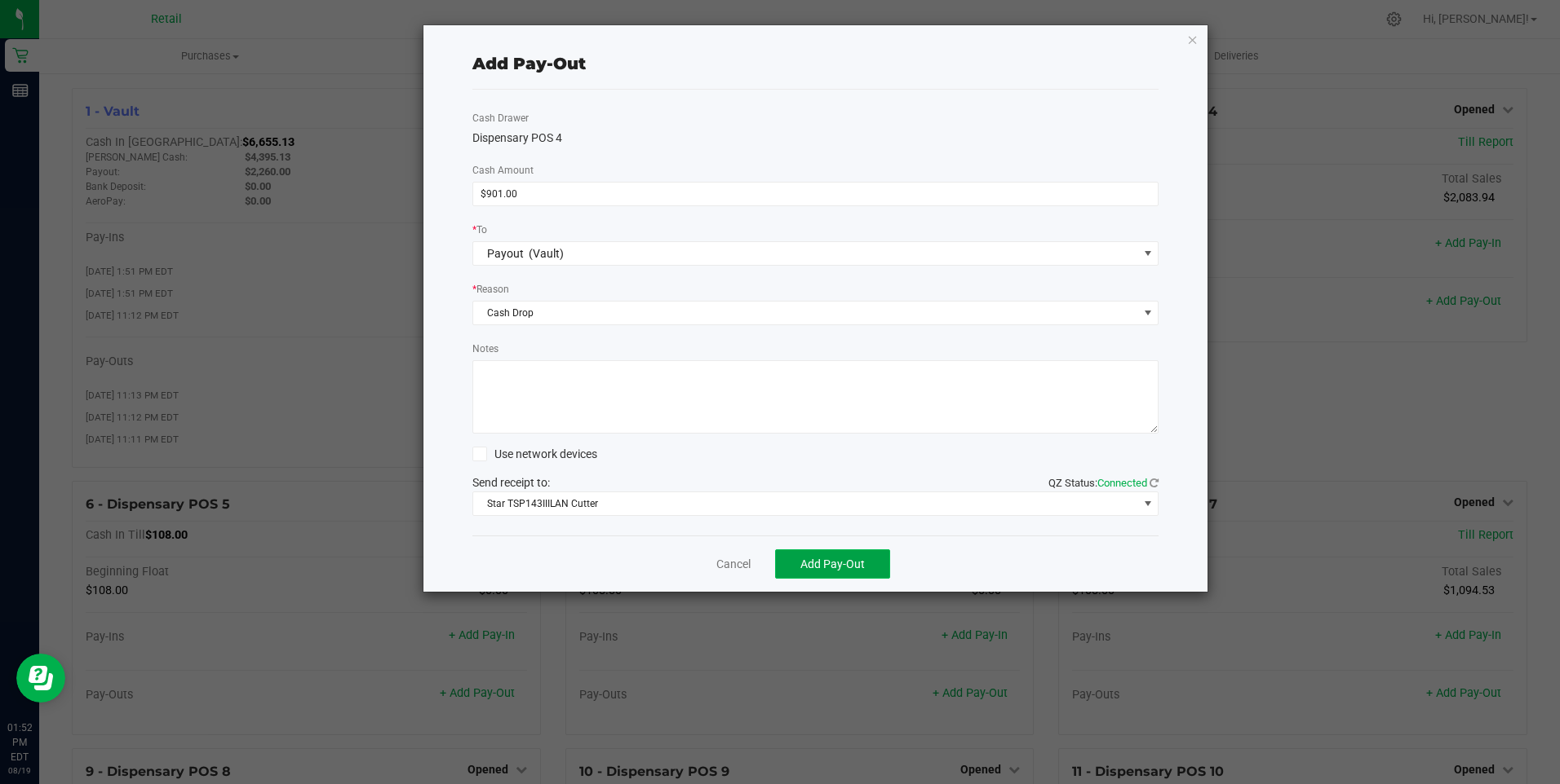
click at [830, 562] on span "Add Pay-Out" at bounding box center [833, 564] width 64 height 13
click at [737, 566] on link "Dismiss" at bounding box center [728, 564] width 39 height 17
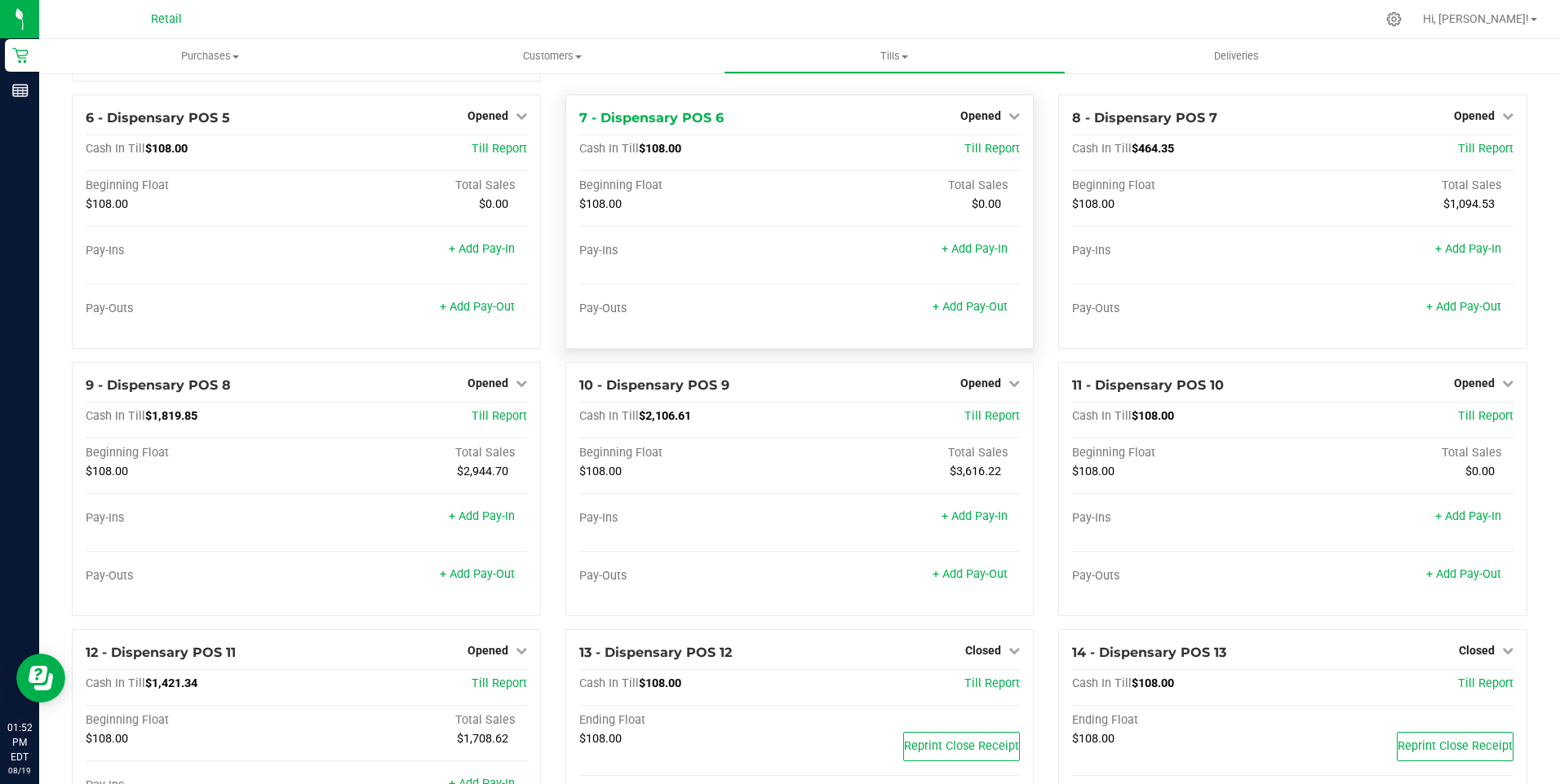
scroll to position [407, 0]
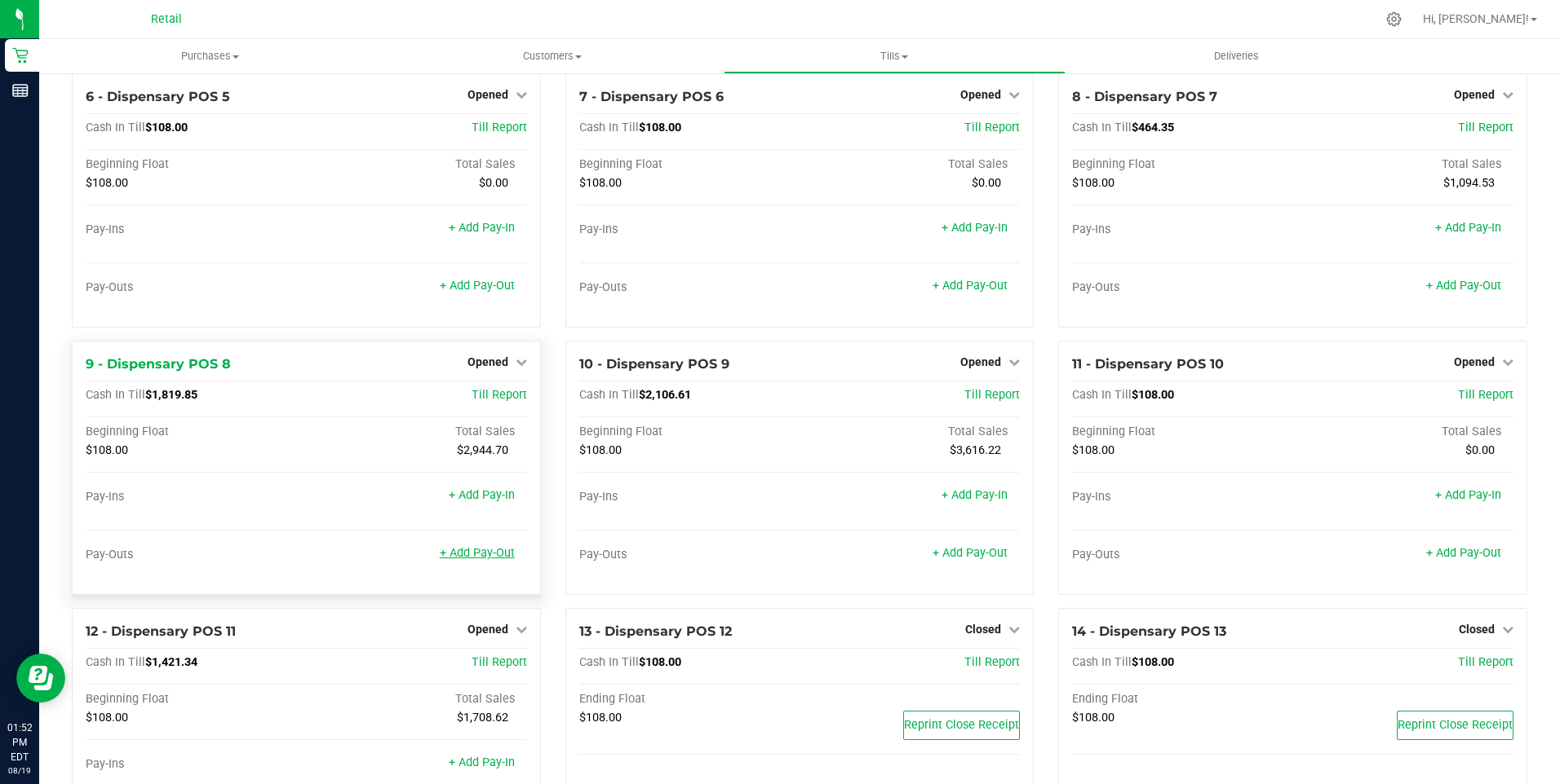
click at [484, 558] on link "+ Add Pay-Out" at bounding box center [477, 552] width 75 height 13
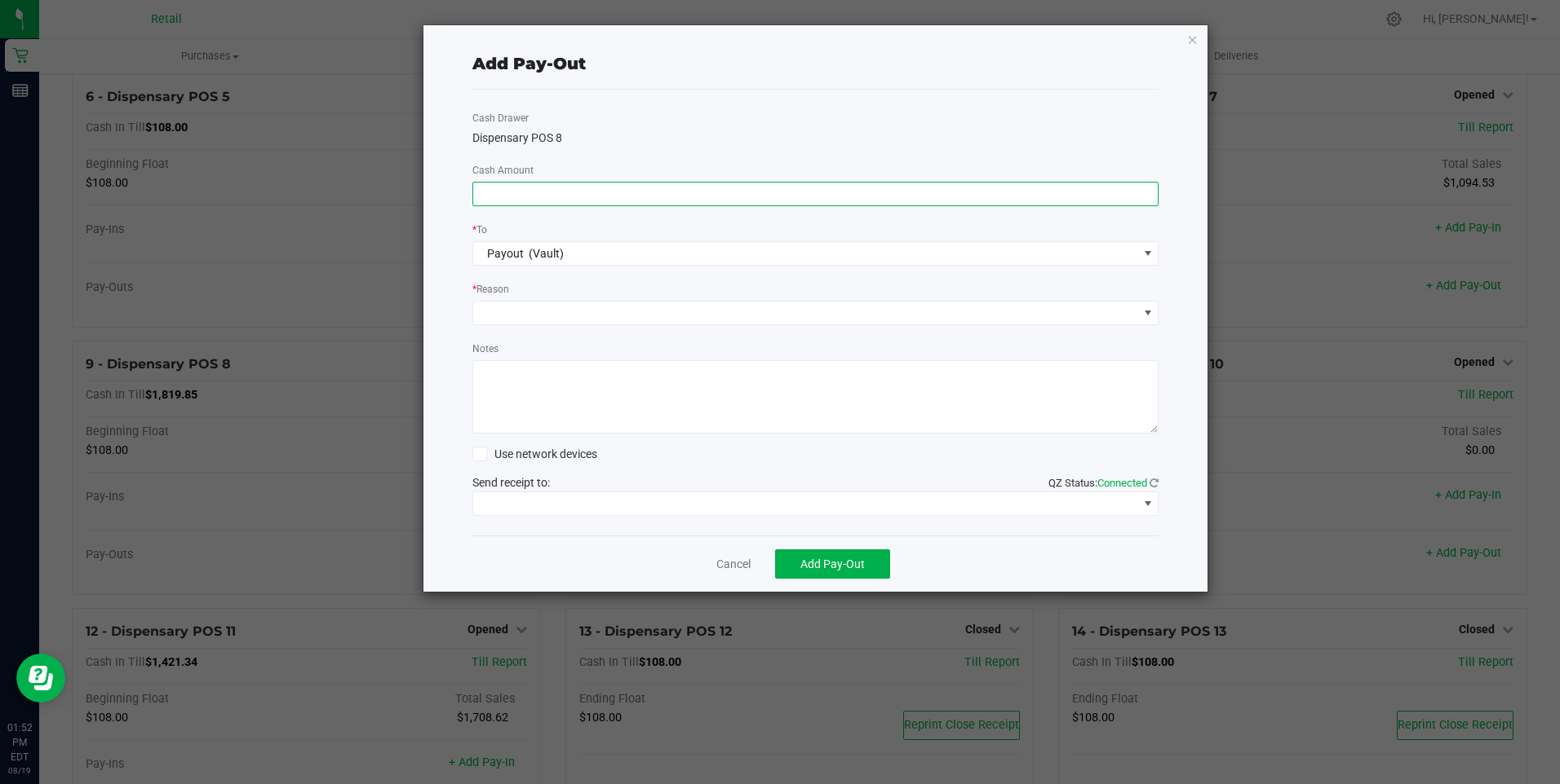
click at [527, 188] on input at bounding box center [815, 194] width 685 height 23
type input "$1,520.00"
click at [535, 306] on span at bounding box center [805, 313] width 664 height 23
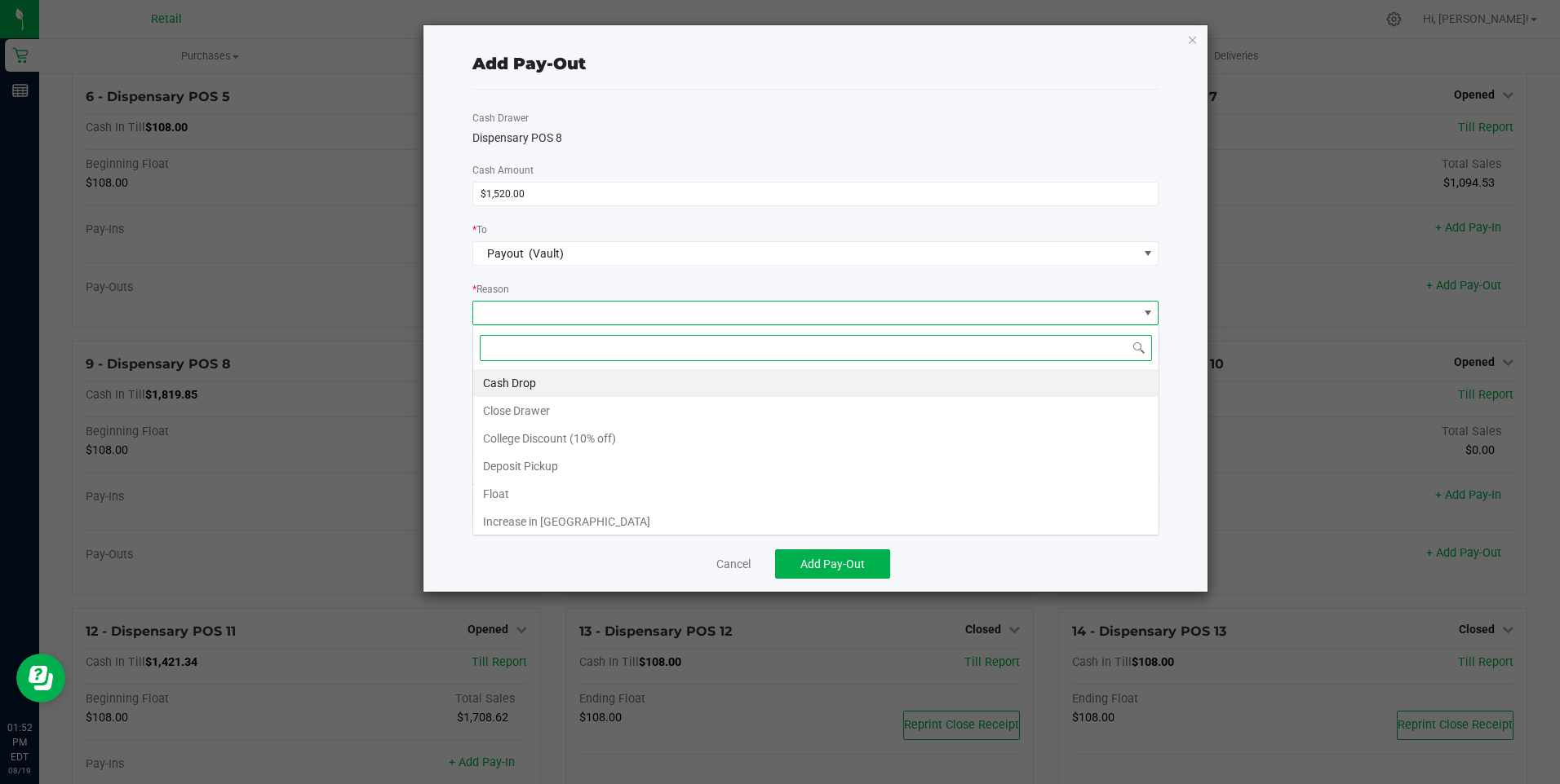
scroll to position [24, 686]
click at [527, 376] on li "Cash Drop" at bounding box center [815, 383] width 685 height 28
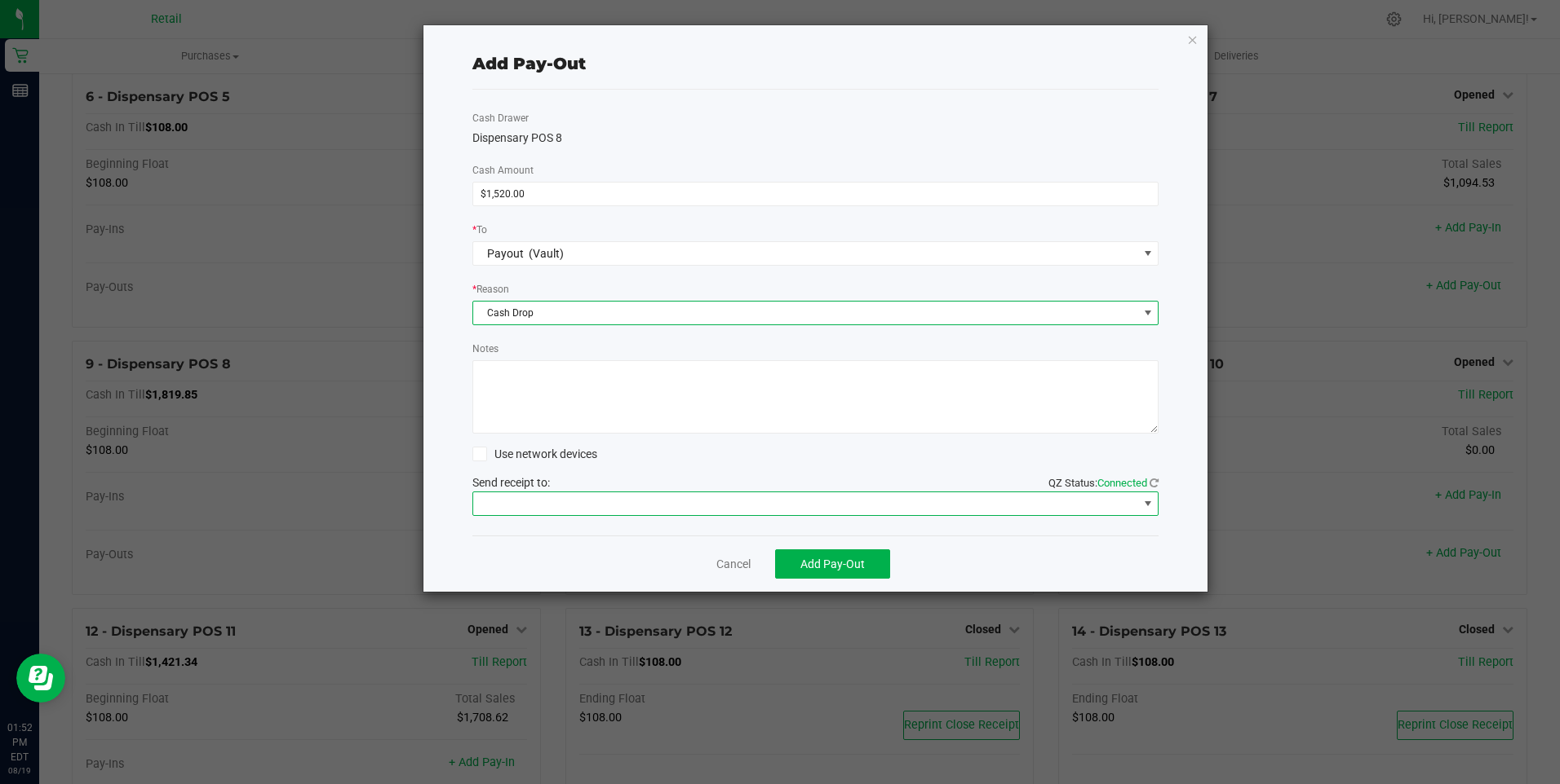
click at [574, 497] on span at bounding box center [805, 504] width 664 height 23
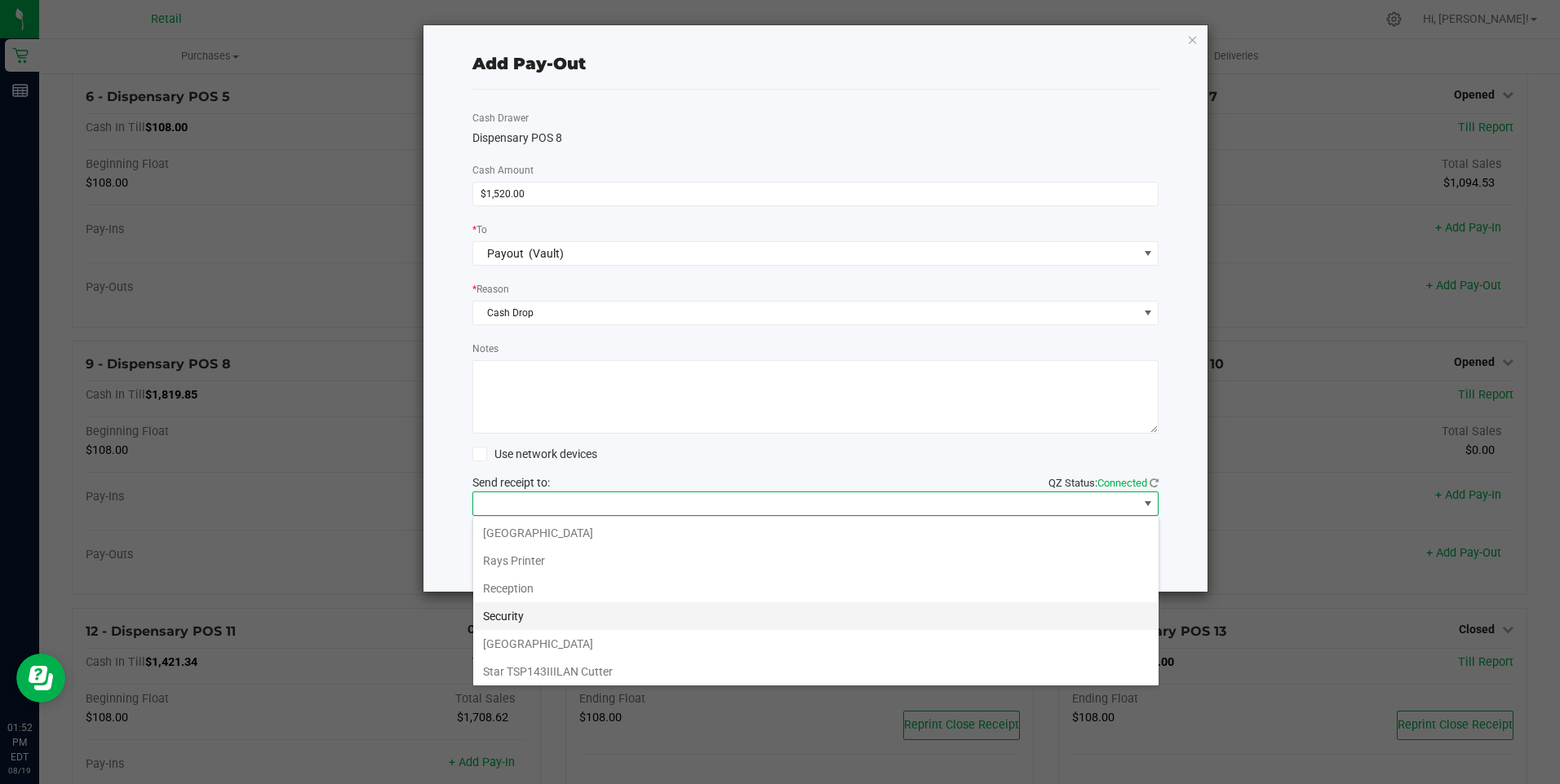
scroll to position [252, 0]
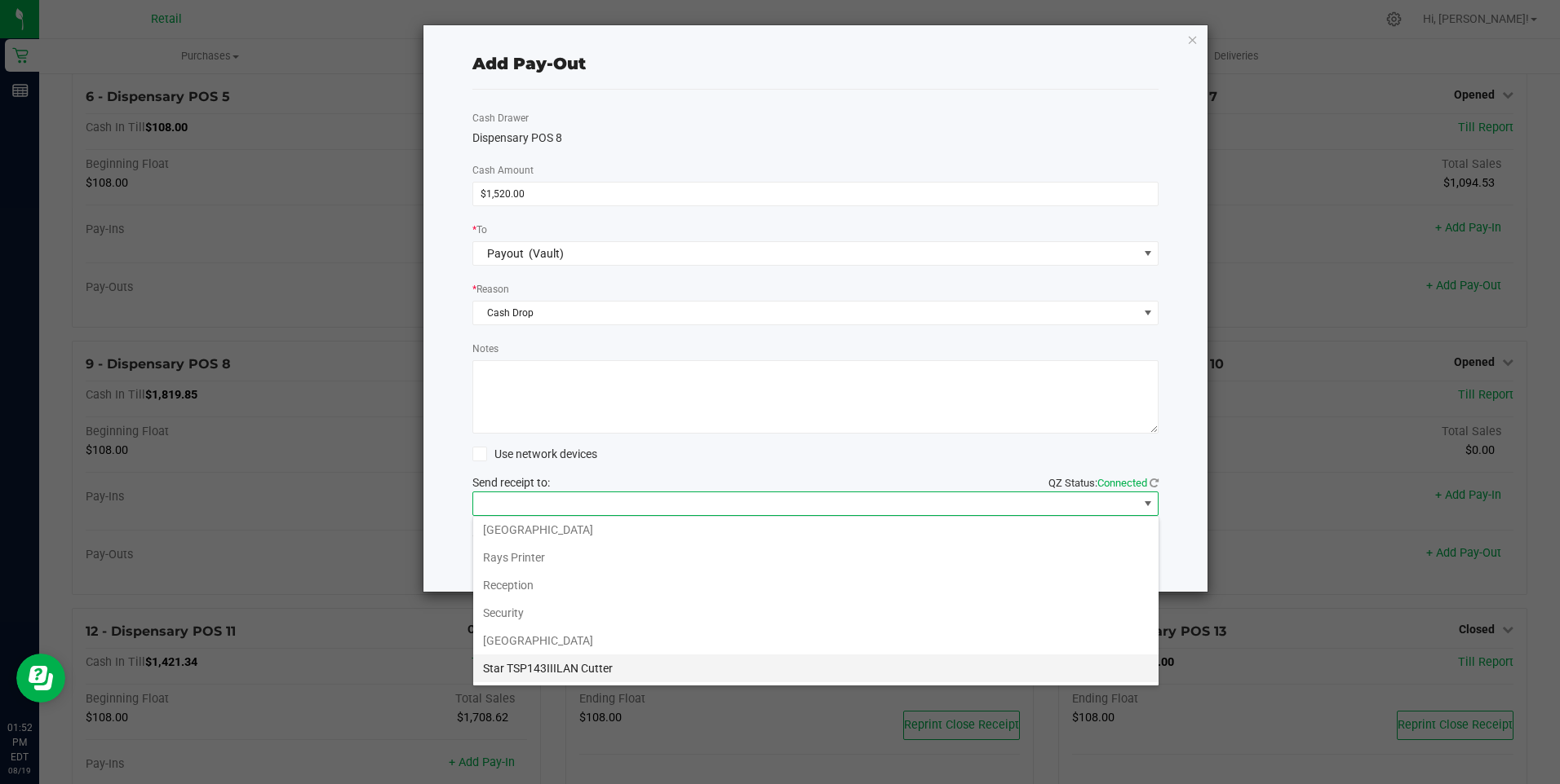
click at [577, 669] on Cutter "Star TSP143IIILAN Cutter" at bounding box center [815, 669] width 685 height 28
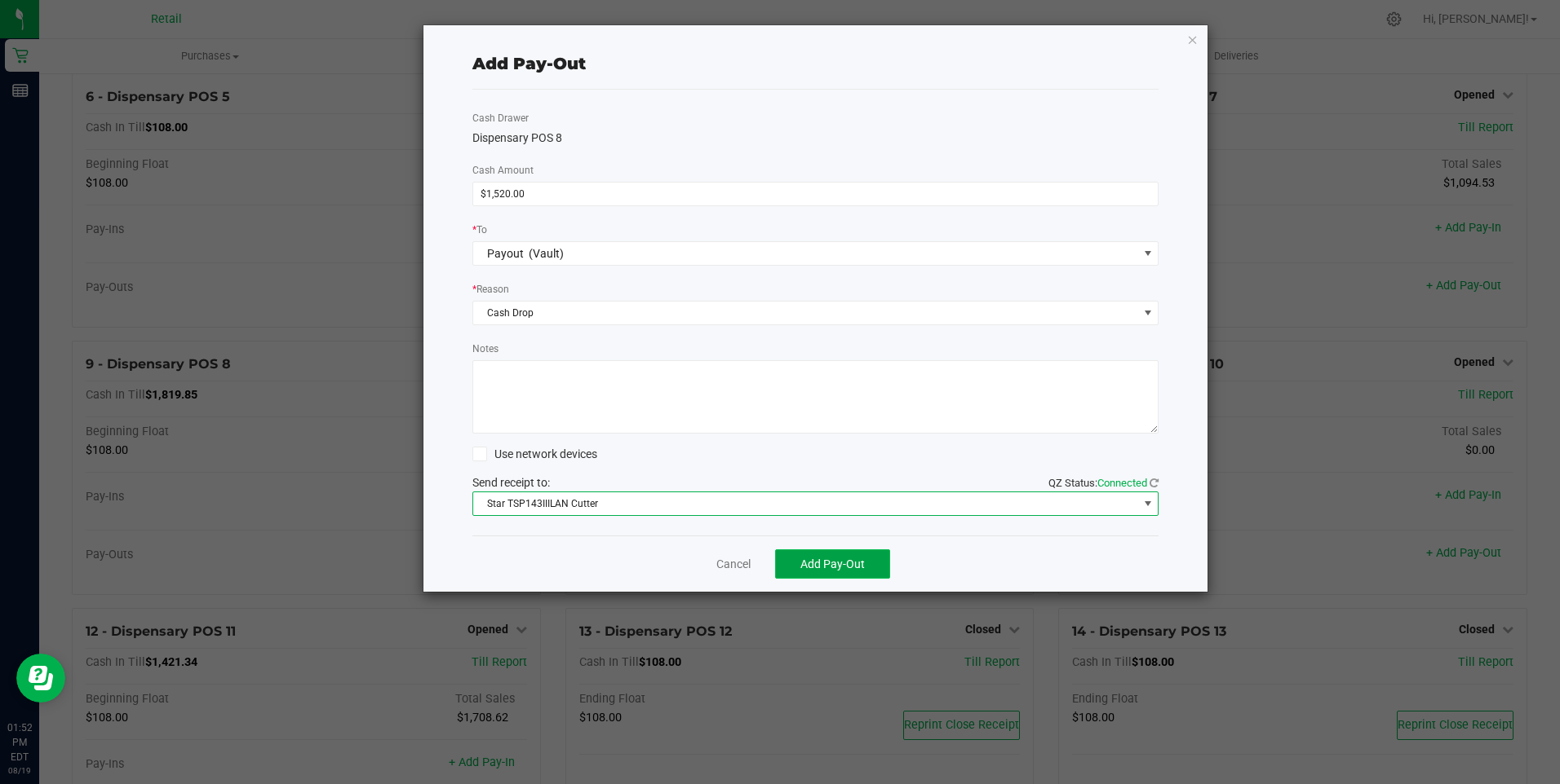
click at [812, 558] on span "Add Pay-Out" at bounding box center [833, 564] width 64 height 13
click at [719, 566] on link "Dismiss" at bounding box center [728, 564] width 39 height 17
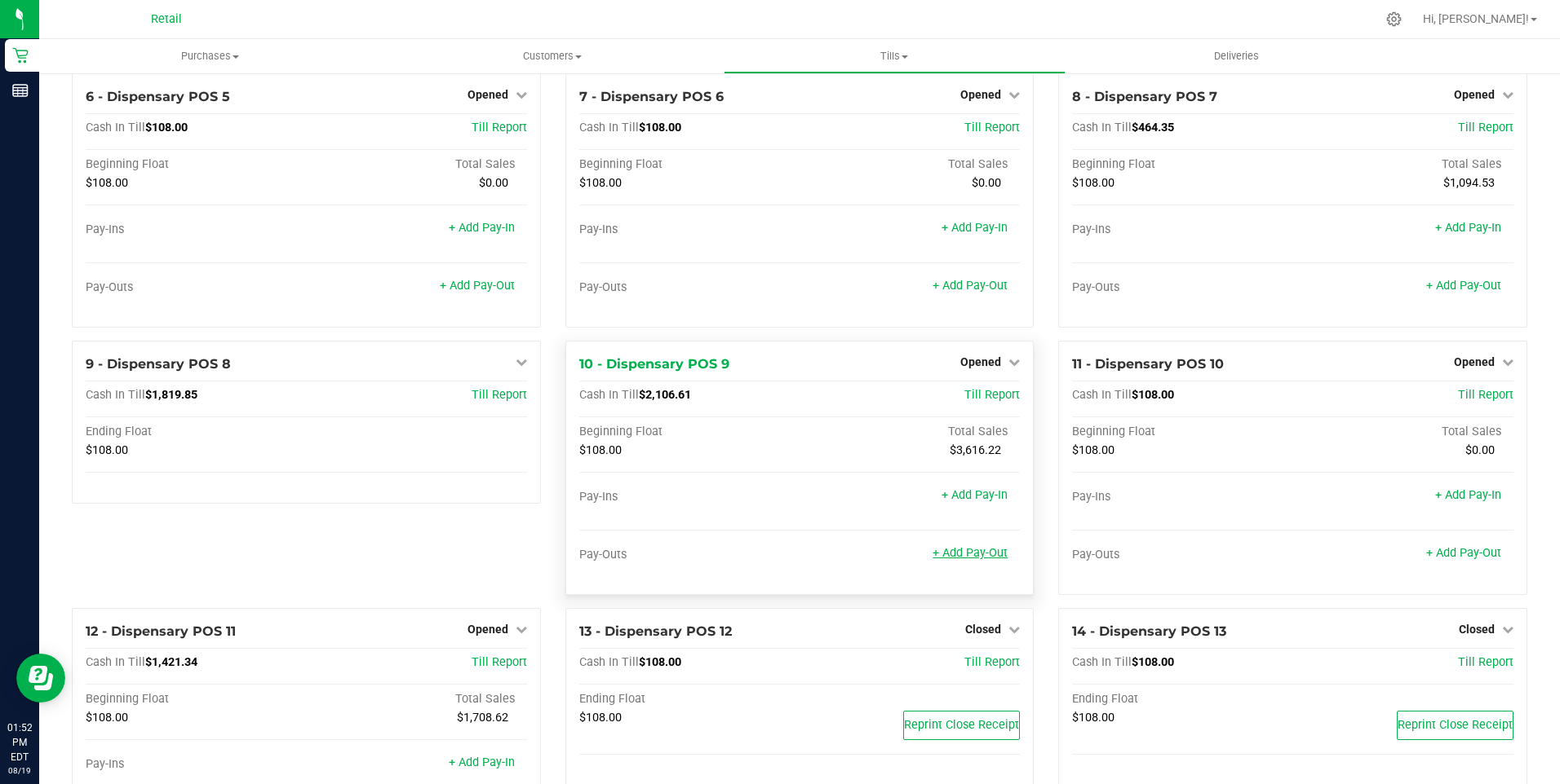
click at [964, 558] on link "+ Add Pay-Out" at bounding box center [970, 552] width 75 height 13
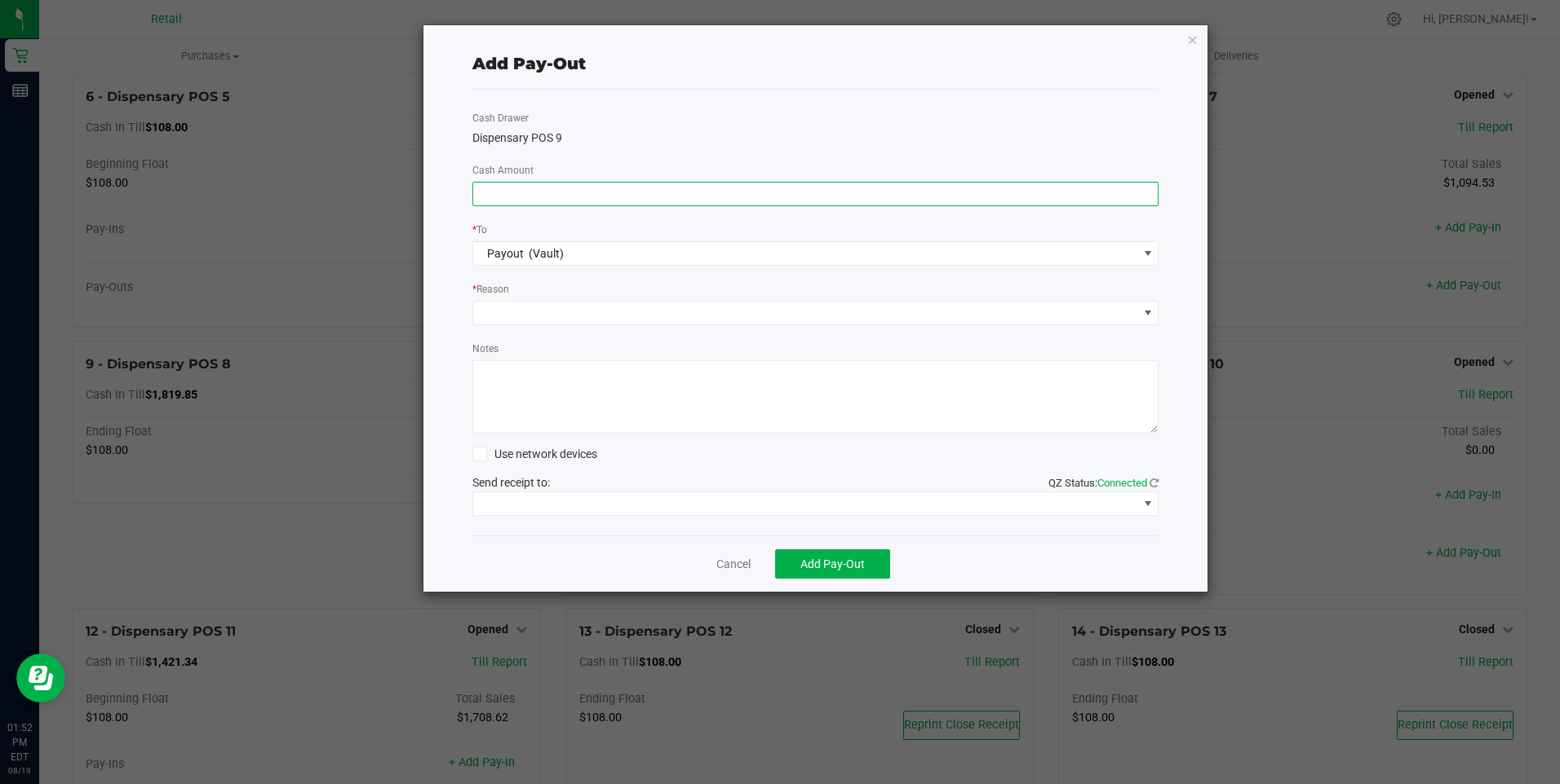
click at [541, 191] on input at bounding box center [815, 194] width 685 height 23
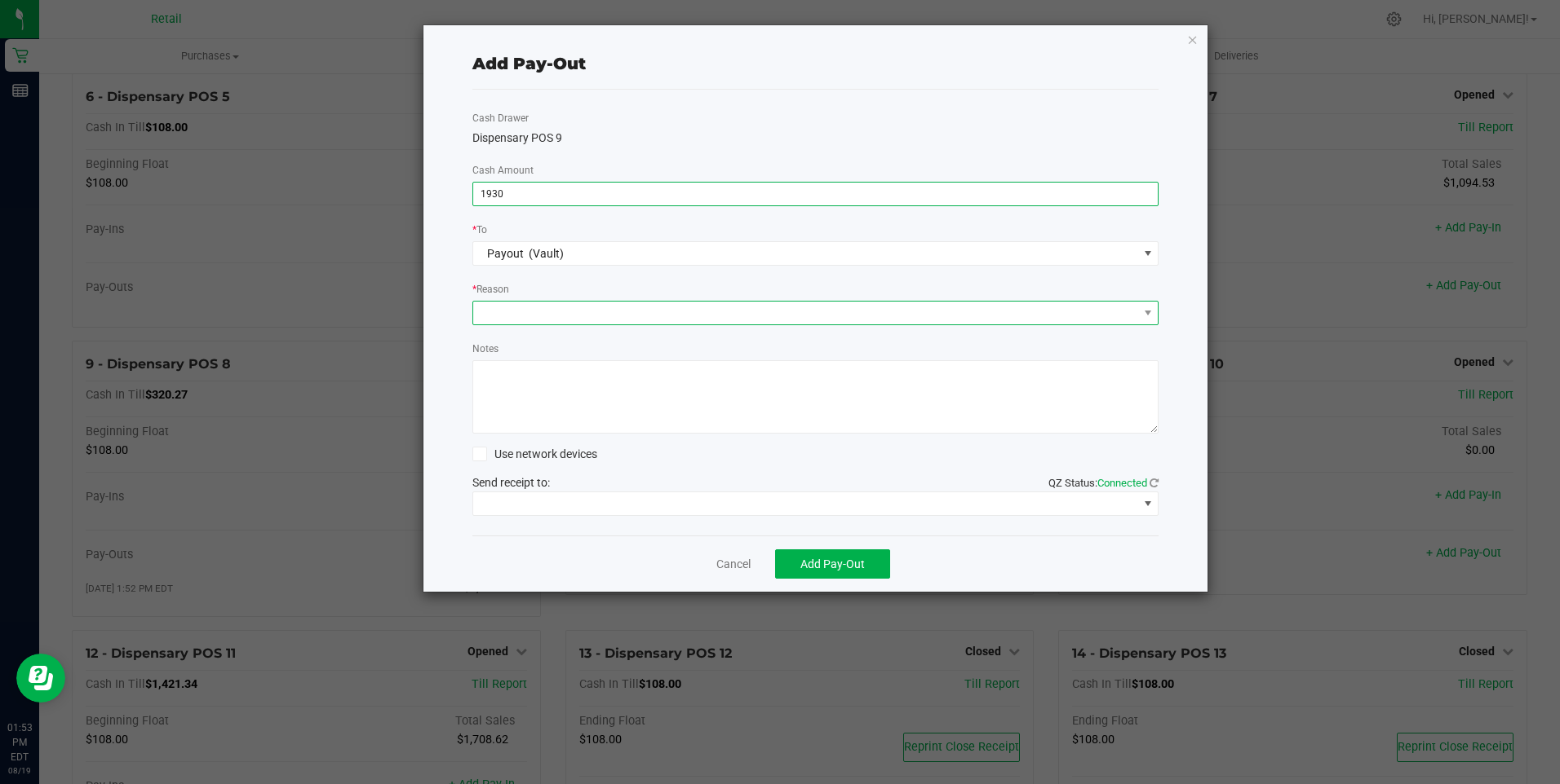
type input "$1,930.00"
click at [530, 318] on span at bounding box center [805, 313] width 664 height 23
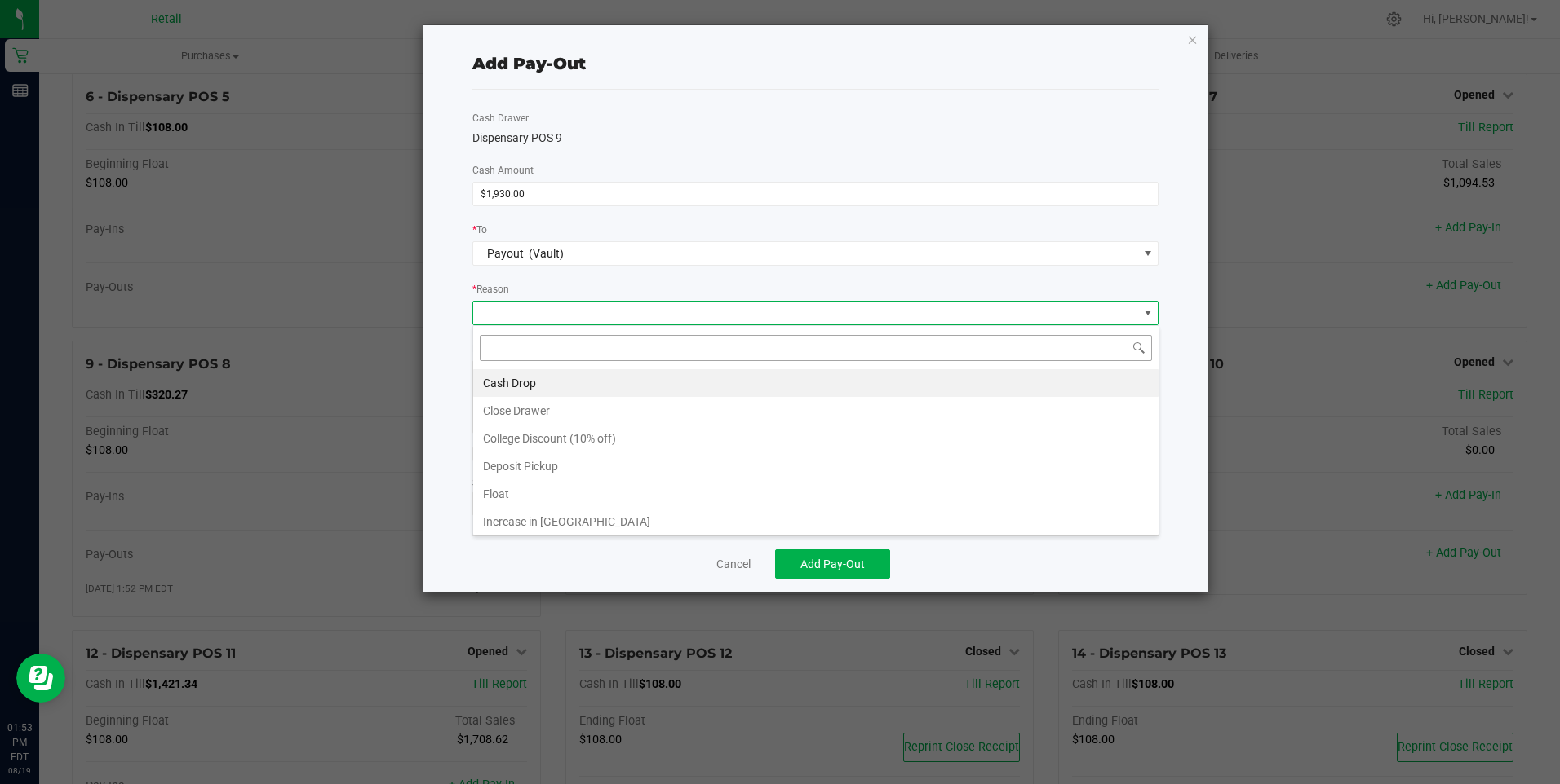
scroll to position [24, 686]
click at [515, 385] on li "Cash Drop" at bounding box center [815, 383] width 685 height 28
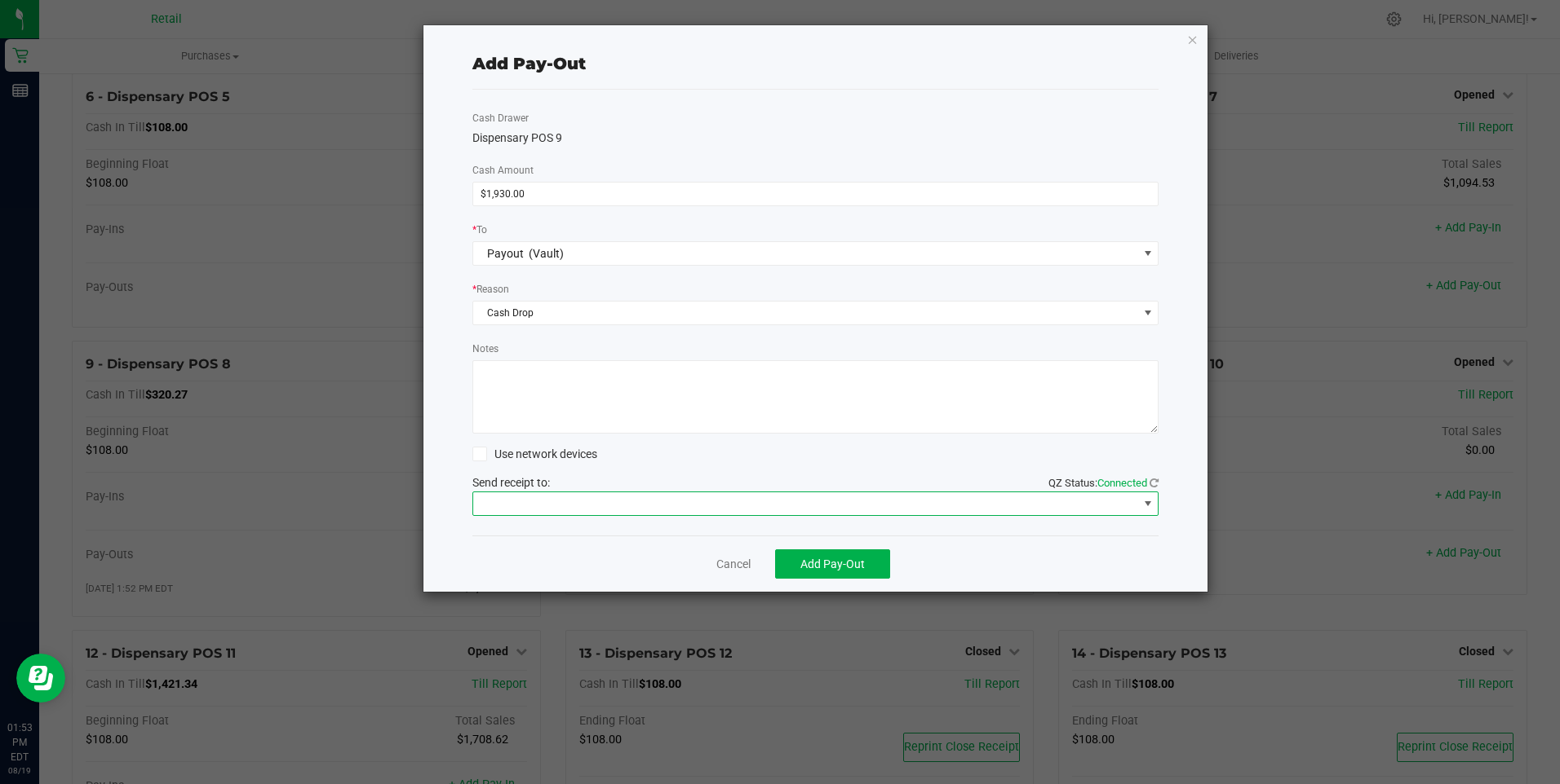
click at [553, 512] on span at bounding box center [805, 504] width 664 height 23
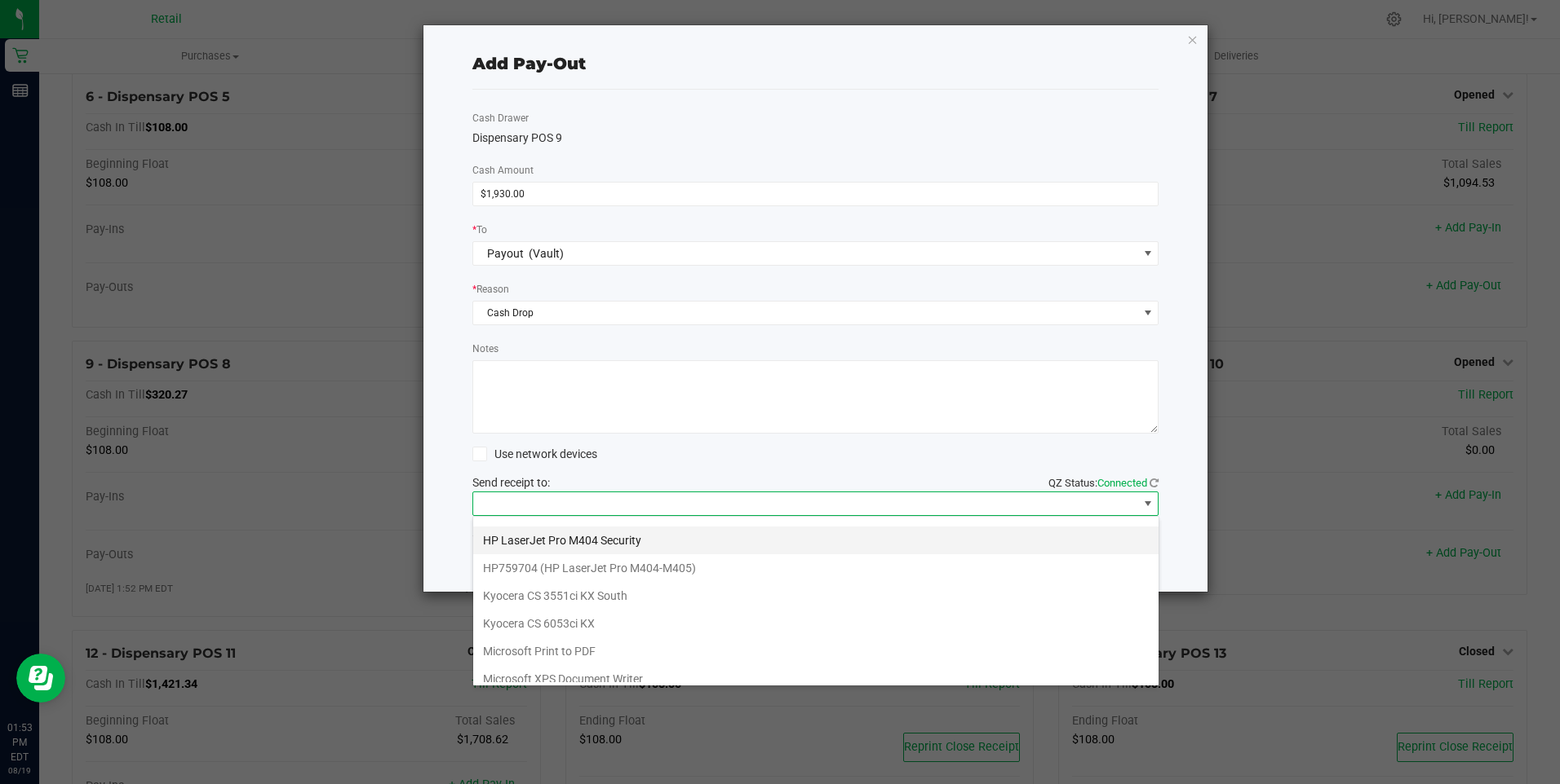
scroll to position [252, 0]
click at [588, 668] on Cutter "Star TSP143IIILAN Cutter" at bounding box center [815, 669] width 685 height 28
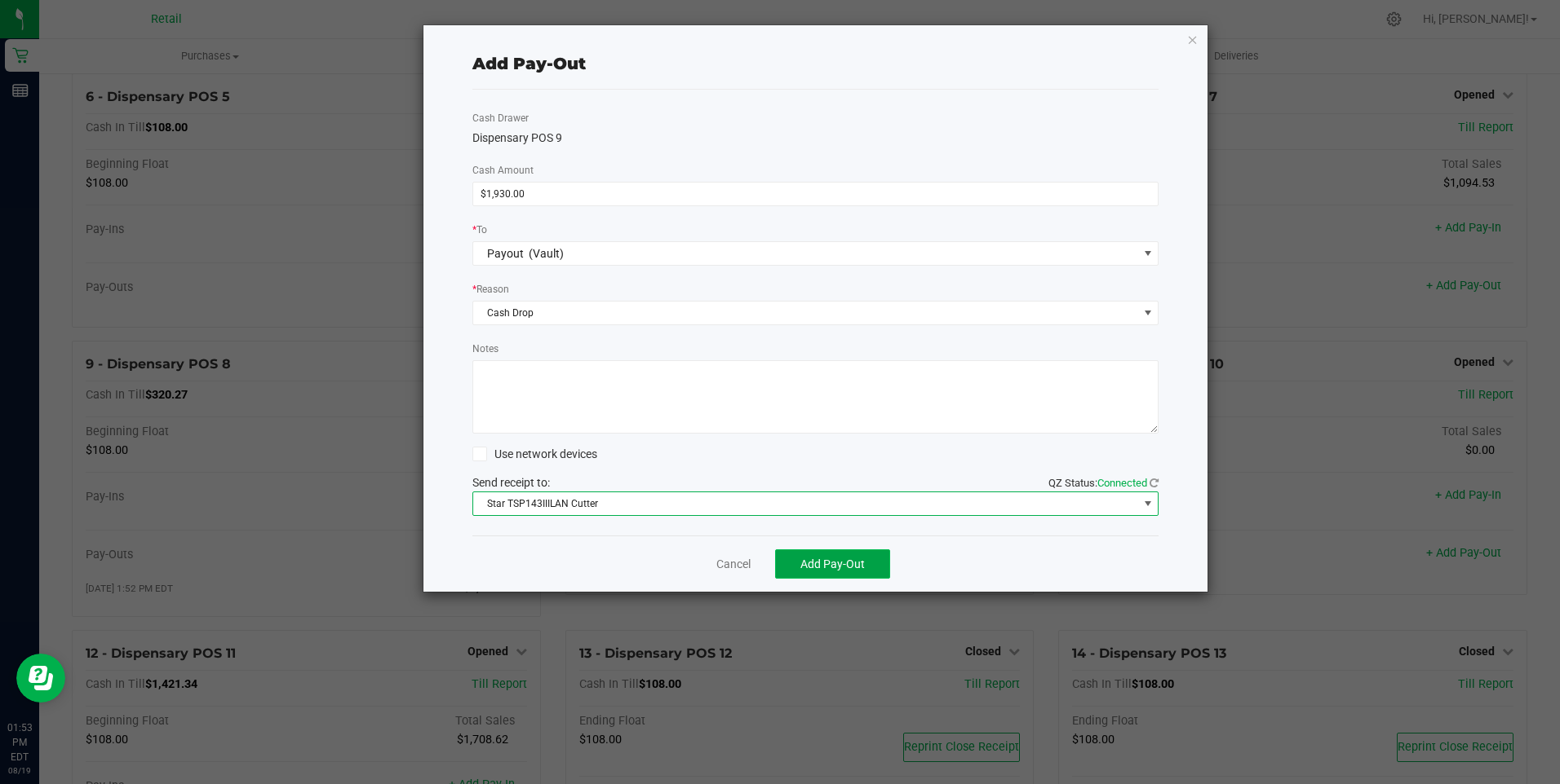
click at [823, 560] on span "Add Pay-Out" at bounding box center [833, 564] width 64 height 13
click at [740, 563] on link "Dismiss" at bounding box center [728, 564] width 39 height 17
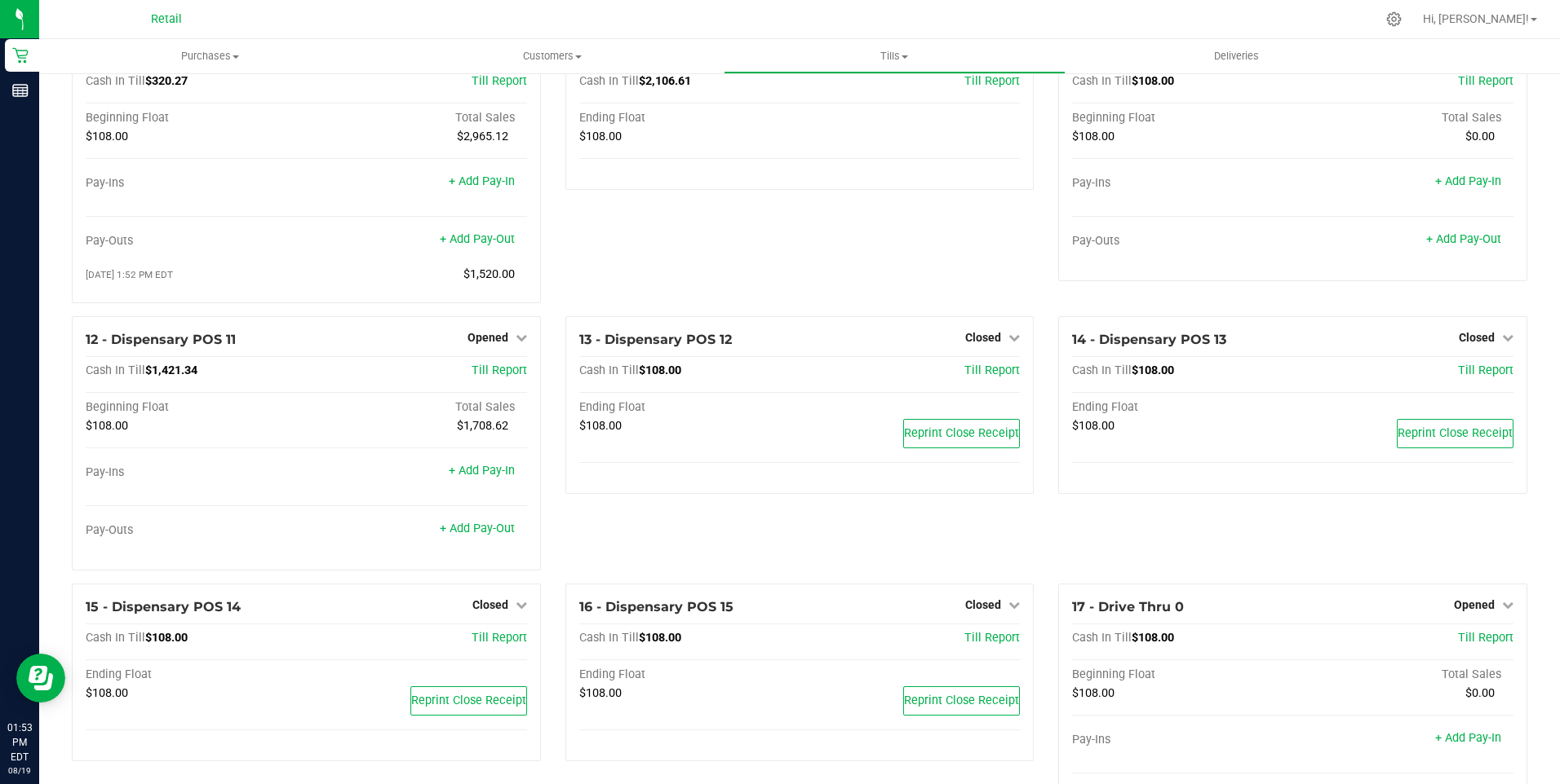
scroll to position [734, 0]
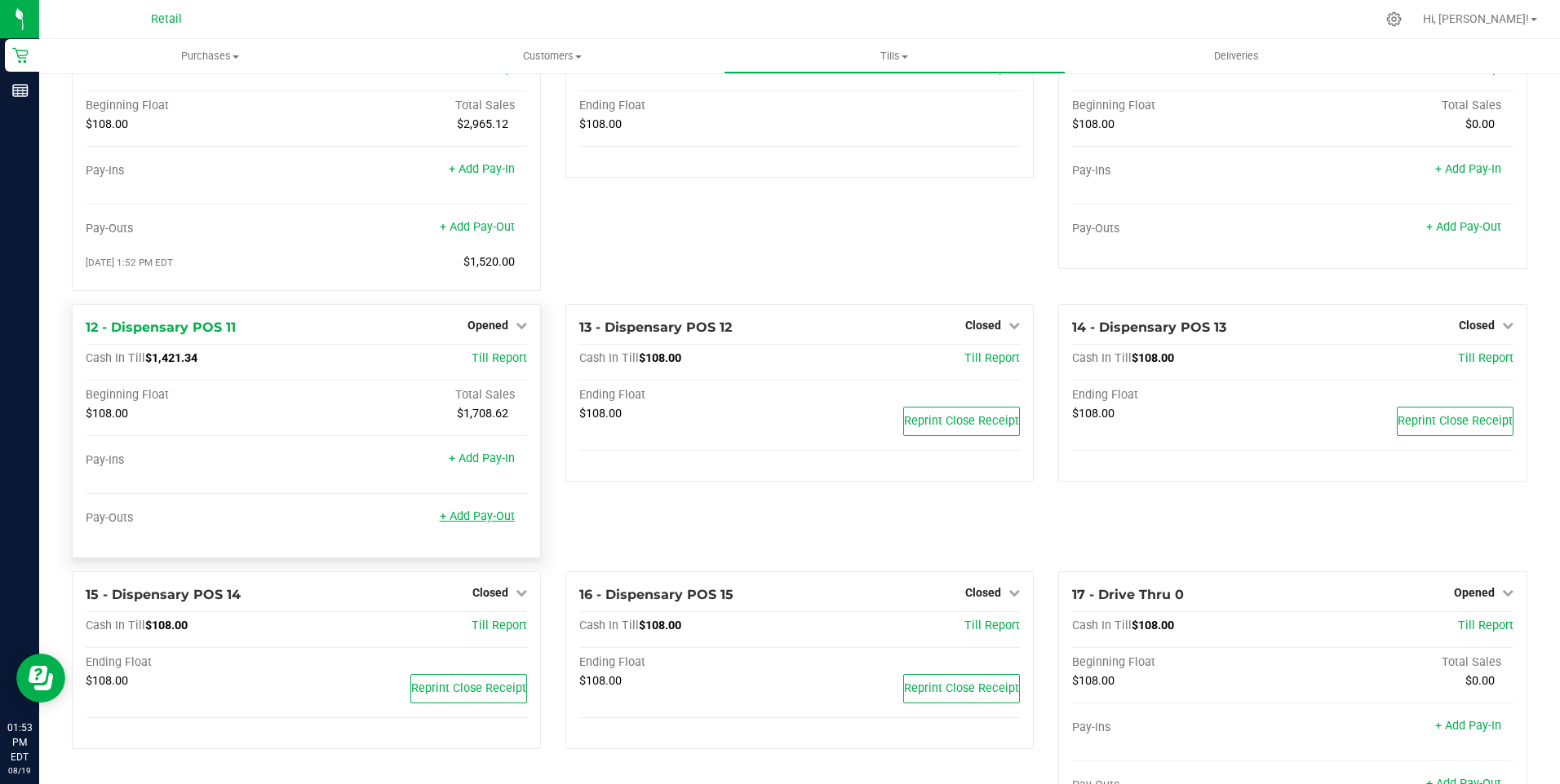
click at [473, 524] on link "+ Add Pay-Out" at bounding box center [477, 516] width 75 height 13
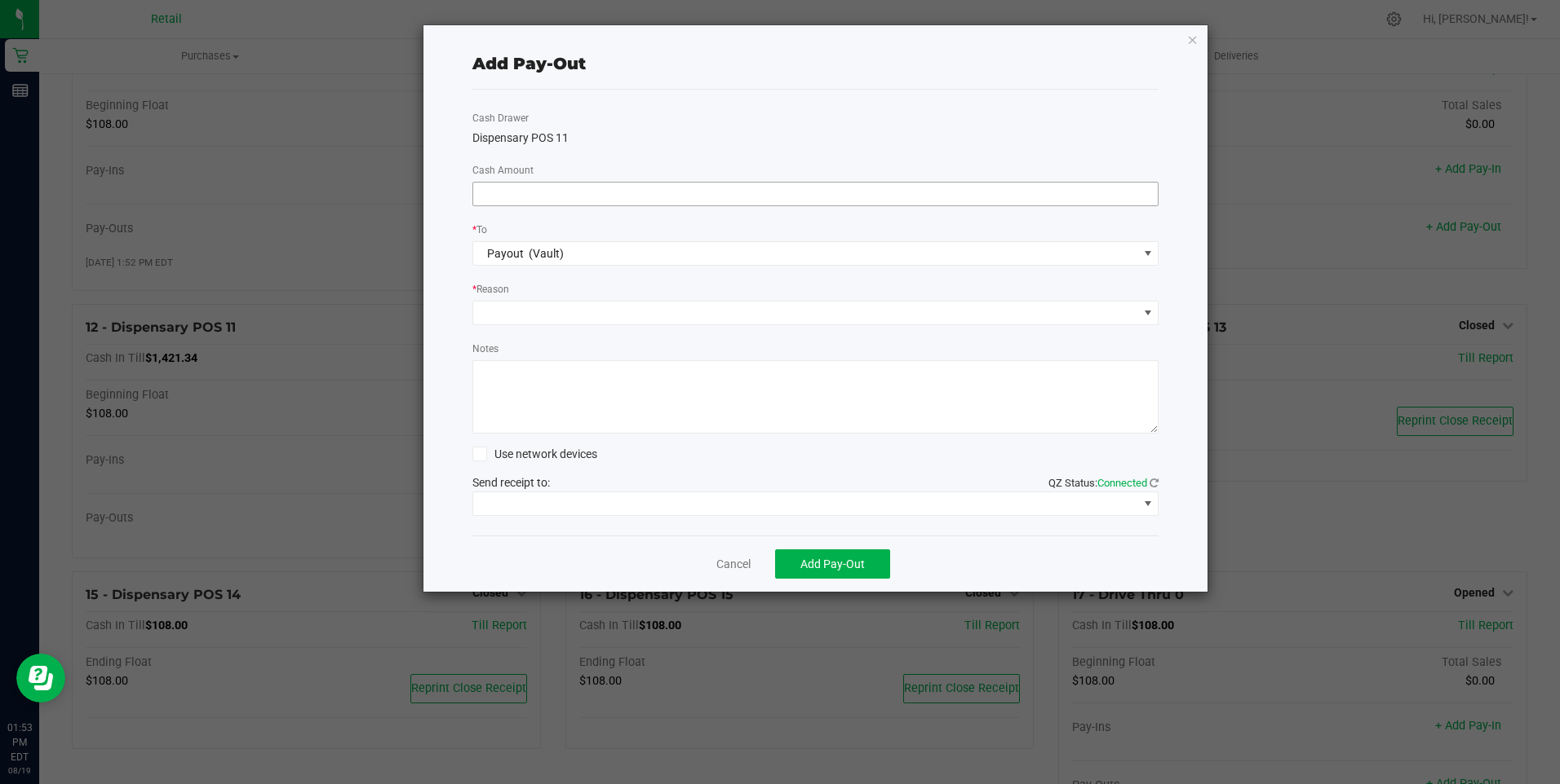
click at [519, 194] on input at bounding box center [815, 194] width 685 height 23
type input "$1,600.00"
click at [572, 306] on span at bounding box center [805, 313] width 664 height 23
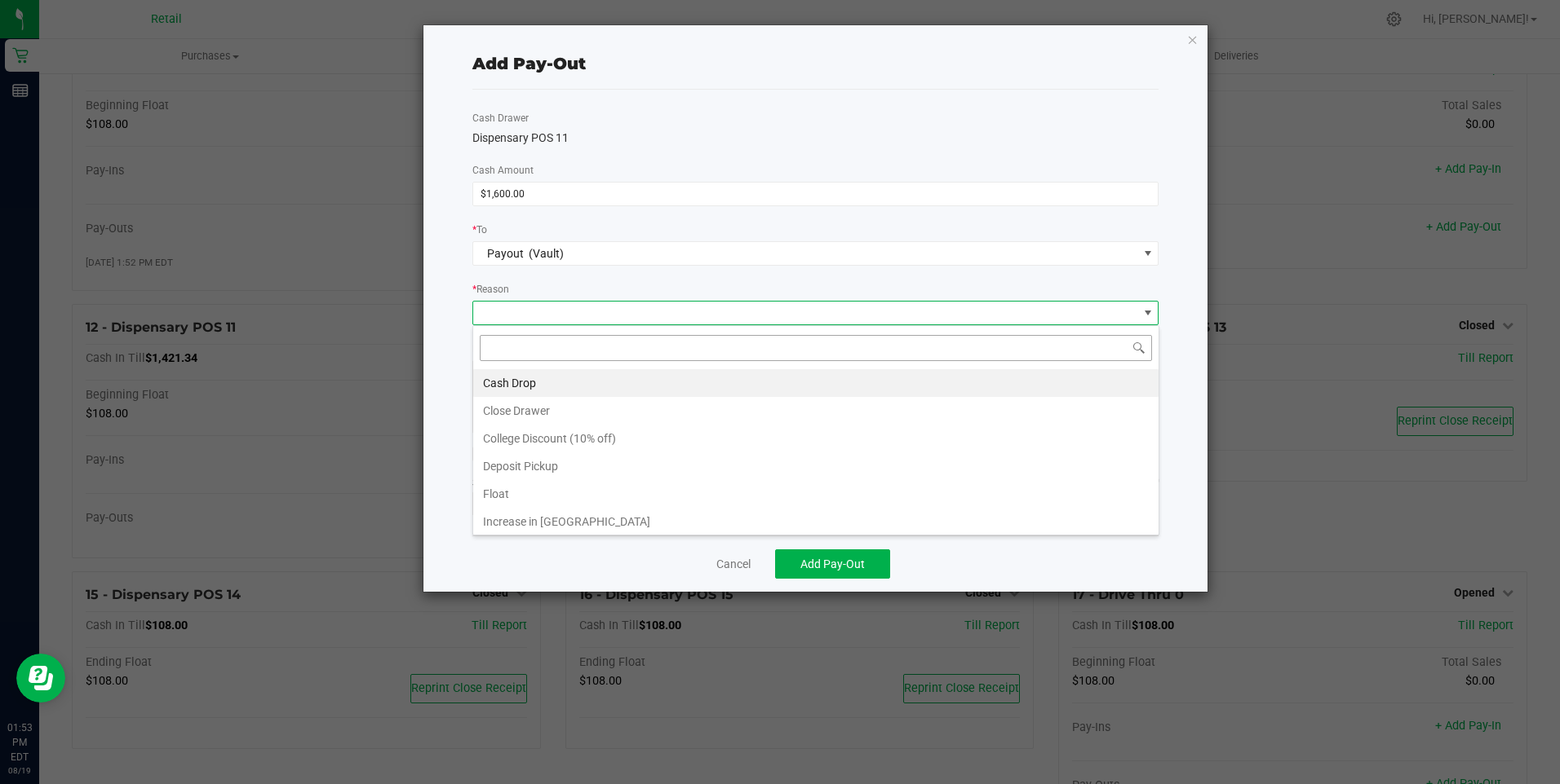
scroll to position [24, 686]
click at [527, 387] on li "Cash Drop" at bounding box center [815, 383] width 685 height 28
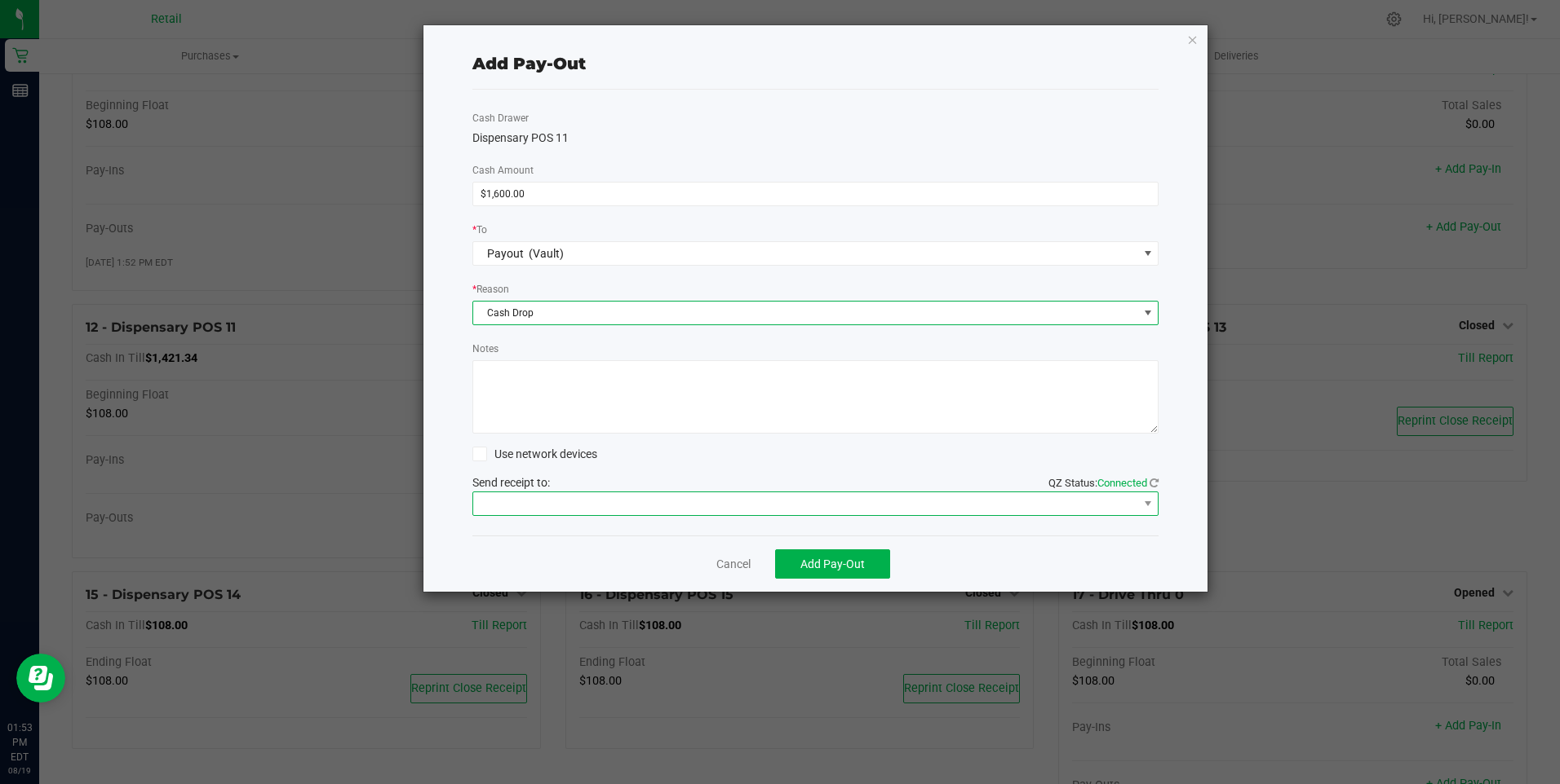
click at [533, 501] on span at bounding box center [805, 504] width 664 height 23
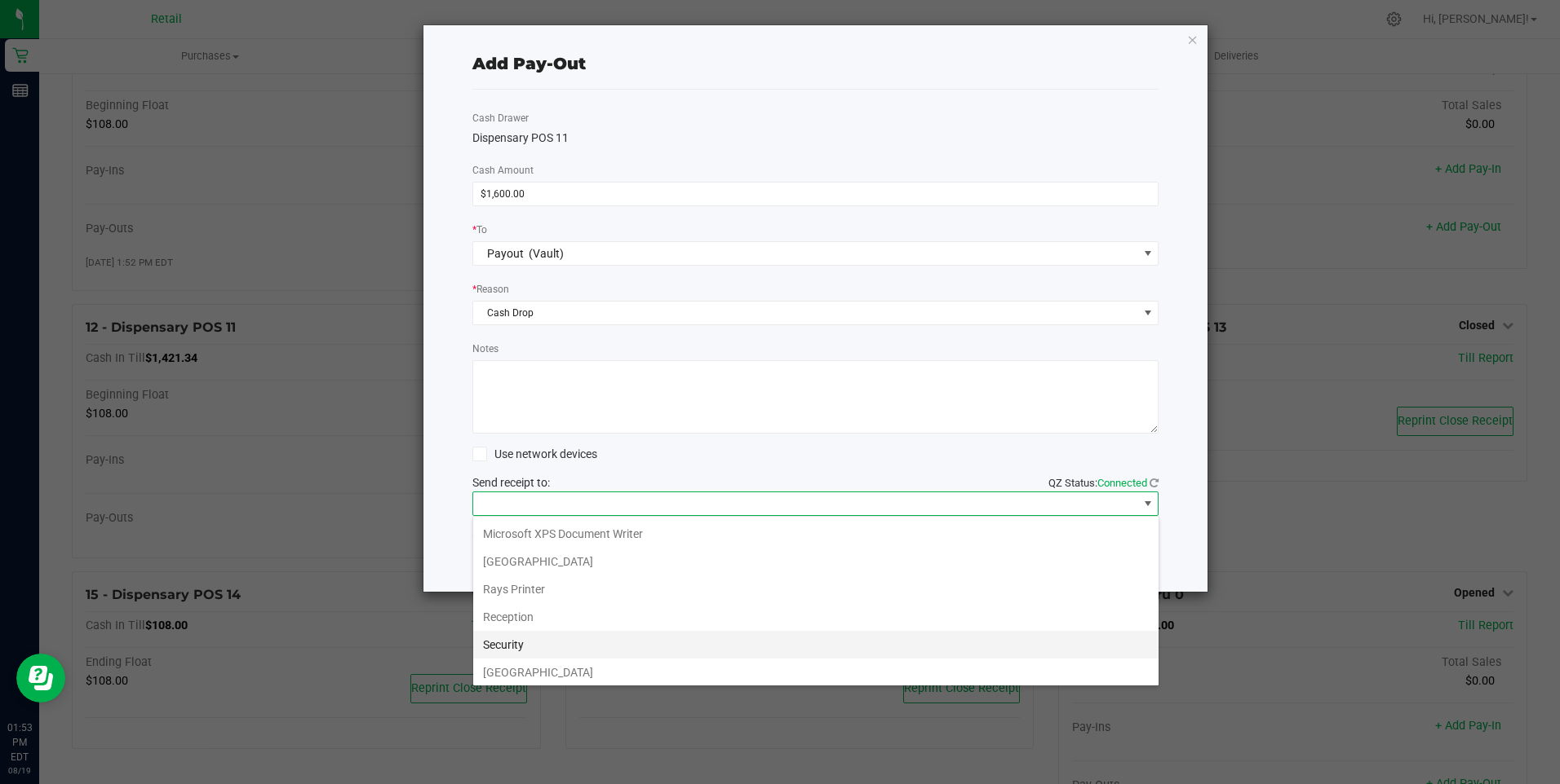
scroll to position [252, 0]
click at [565, 669] on Cutter "Star TSP143IIILAN Cutter" at bounding box center [815, 669] width 685 height 28
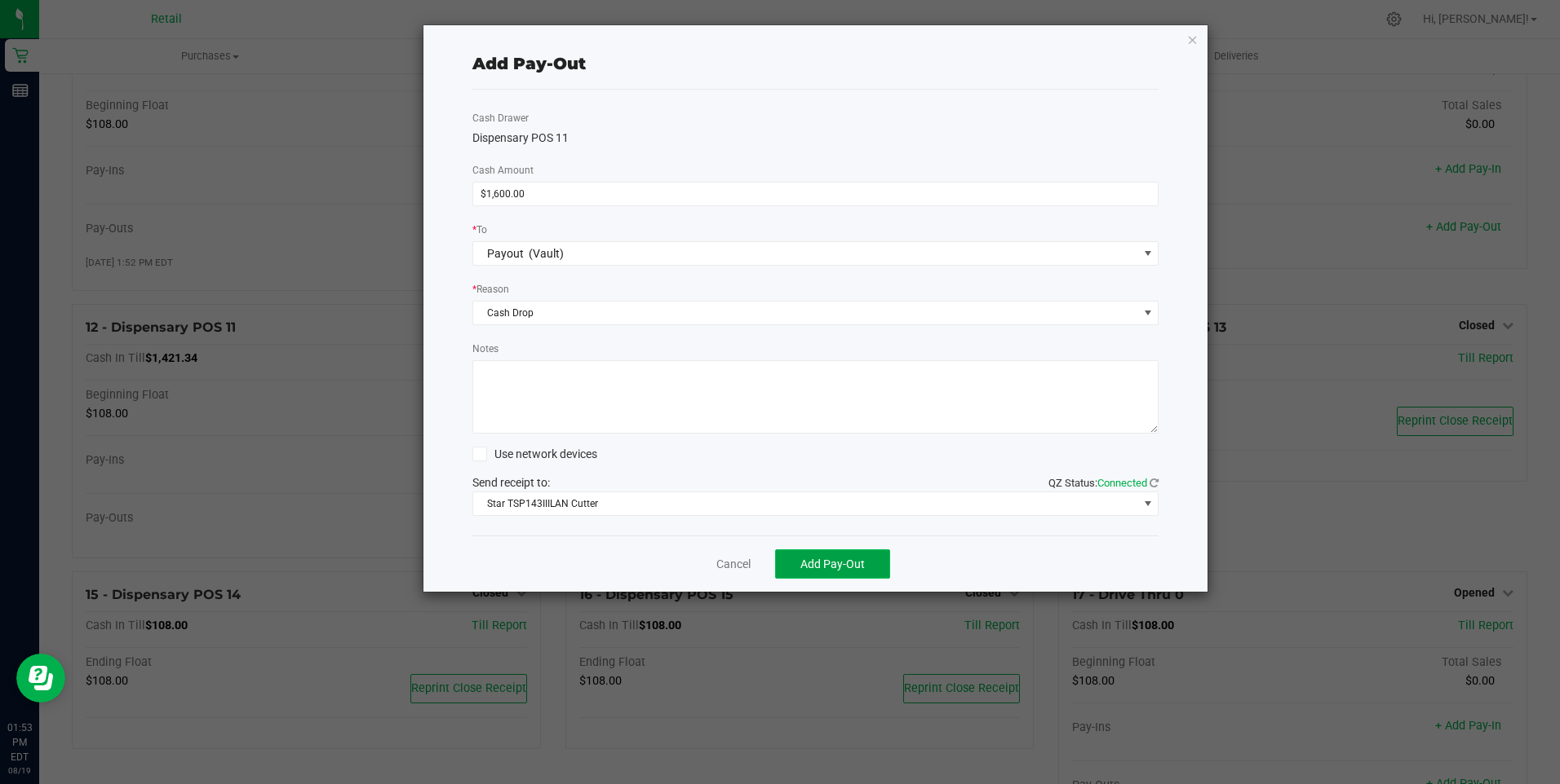
click at [820, 564] on span "Add Pay-Out" at bounding box center [833, 564] width 64 height 13
click at [733, 563] on link "Dismiss" at bounding box center [728, 564] width 39 height 17
